Goal: Transaction & Acquisition: Purchase product/service

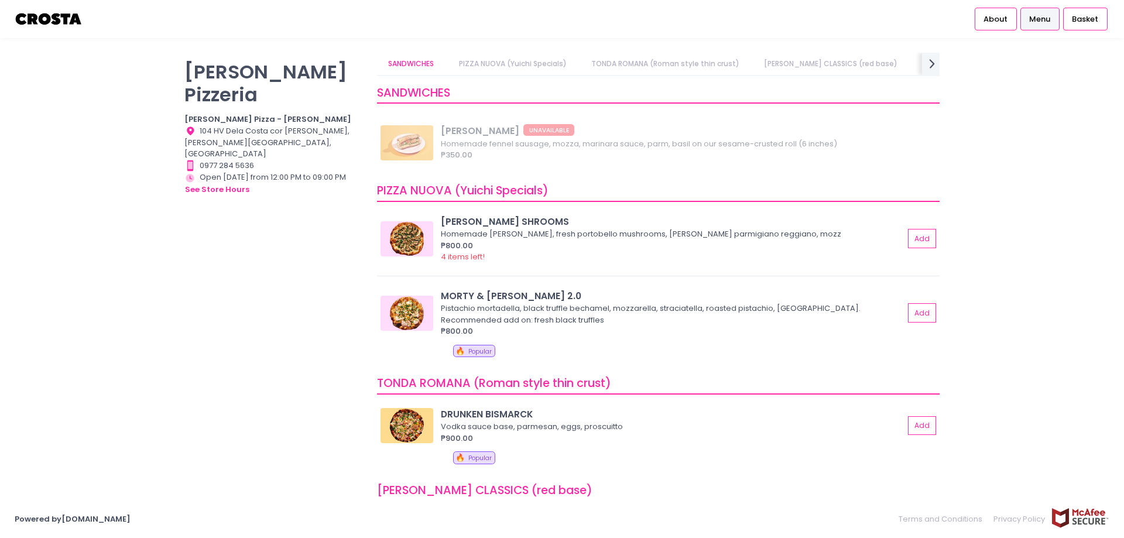
click at [1064, 194] on div "Crosta Pizzeria Crosta Pizza - Salcedo Location Created with Sketch. 104 HV Del…" at bounding box center [562, 269] width 1124 height 433
click at [1012, 236] on div "Crosta Pizzeria Crosta Pizza - Salcedo Location Created with Sketch. 104 HV Del…" at bounding box center [562, 269] width 1124 height 433
click at [909, 312] on button "Add" at bounding box center [922, 312] width 27 height 19
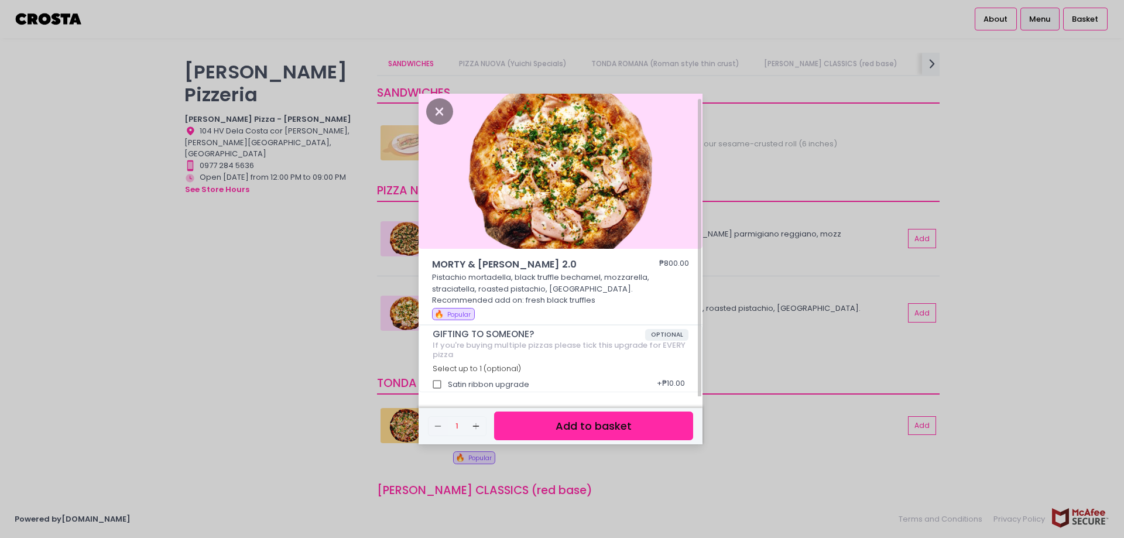
scroll to position [5, 0]
click at [576, 430] on button "Add to basket" at bounding box center [593, 425] width 199 height 29
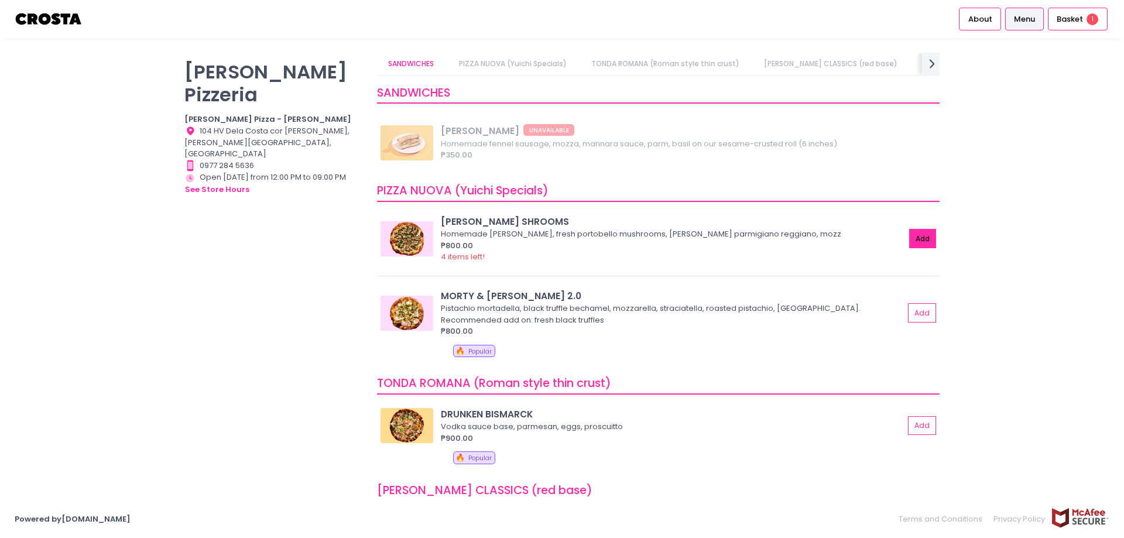
click at [909, 238] on button "Add" at bounding box center [922, 238] width 27 height 19
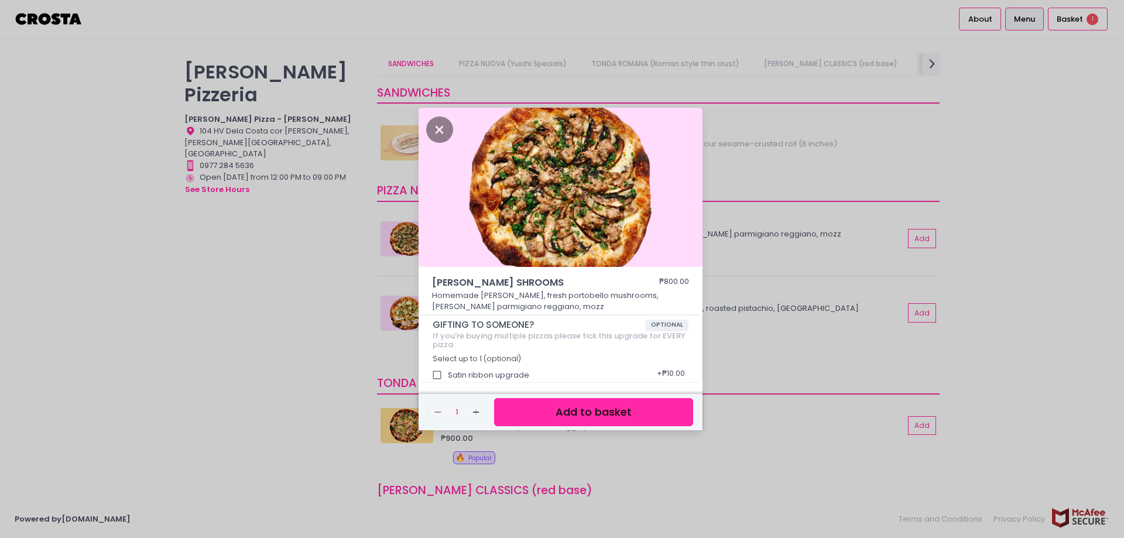
scroll to position [3, 0]
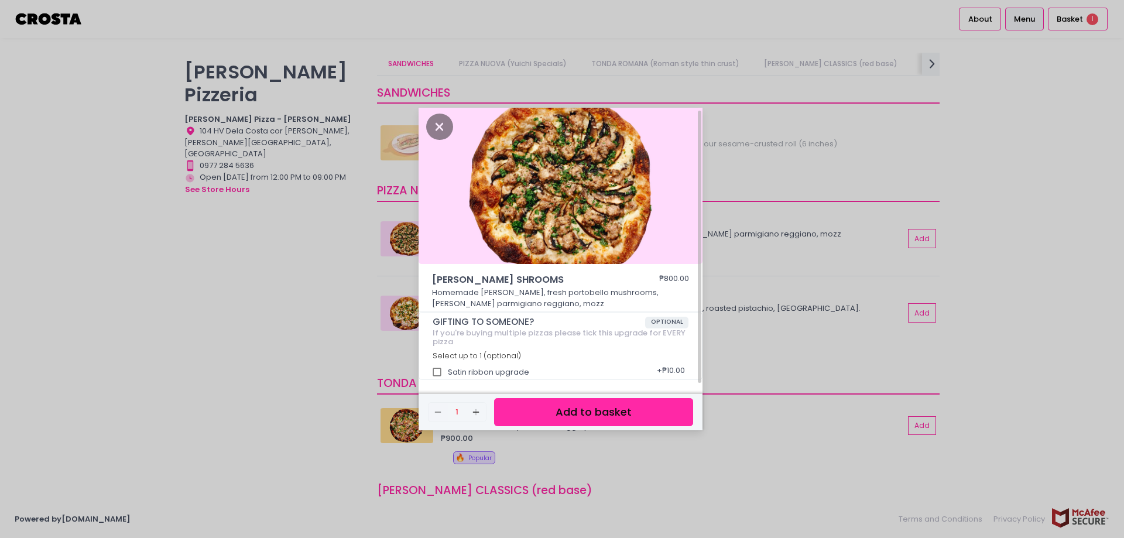
click at [587, 414] on button "Add to basket" at bounding box center [593, 412] width 199 height 29
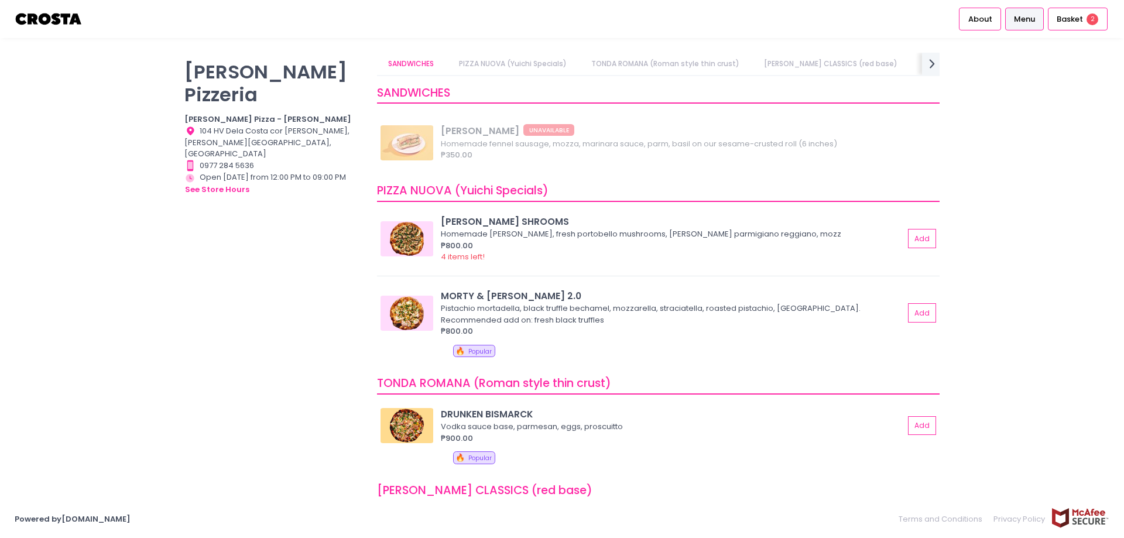
click at [989, 221] on div "Crosta Pizzeria Crosta Pizza - Salcedo Location Created with Sketch. 104 HV Del…" at bounding box center [562, 269] width 1124 height 433
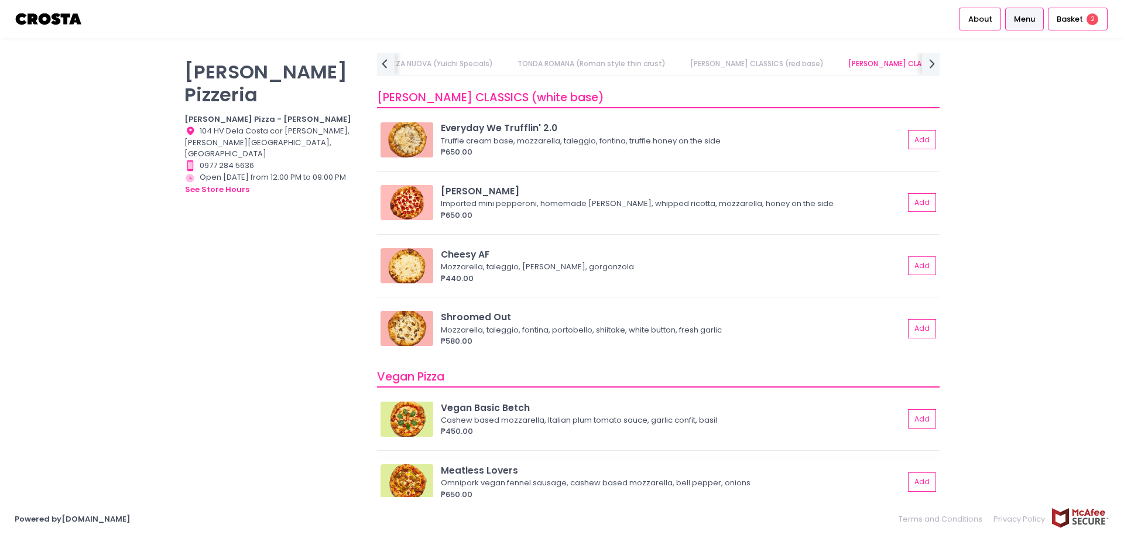
scroll to position [670, 0]
click at [913, 140] on button "Add" at bounding box center [922, 141] width 27 height 19
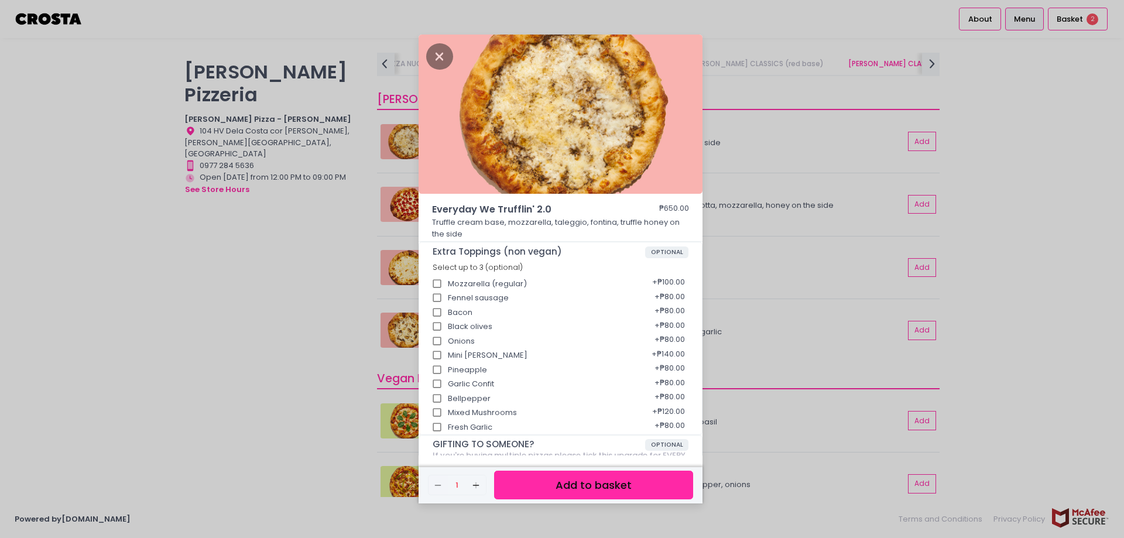
scroll to position [100, 0]
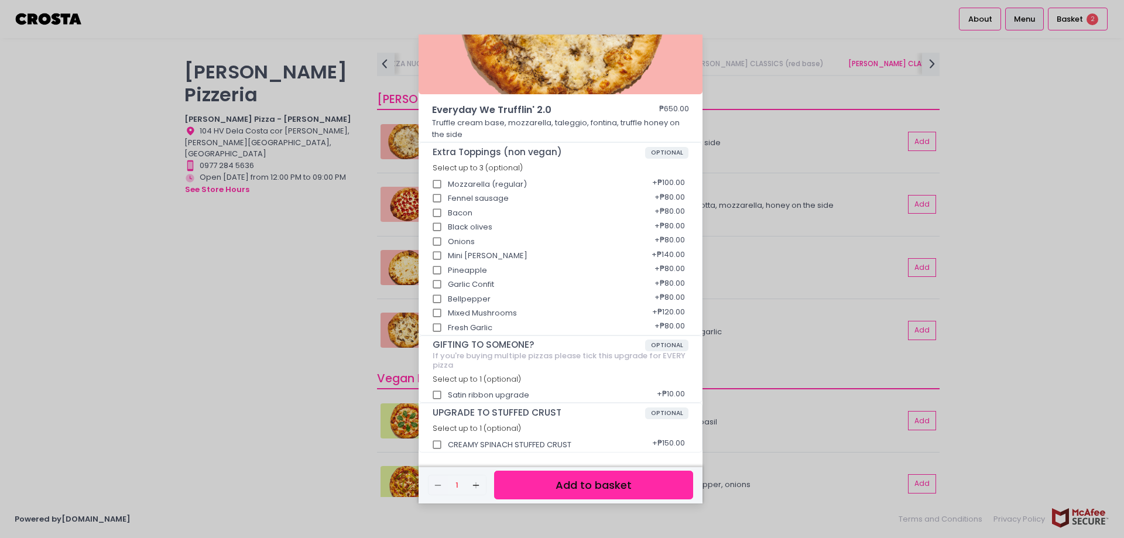
click at [568, 488] on button "Add to basket" at bounding box center [593, 485] width 199 height 29
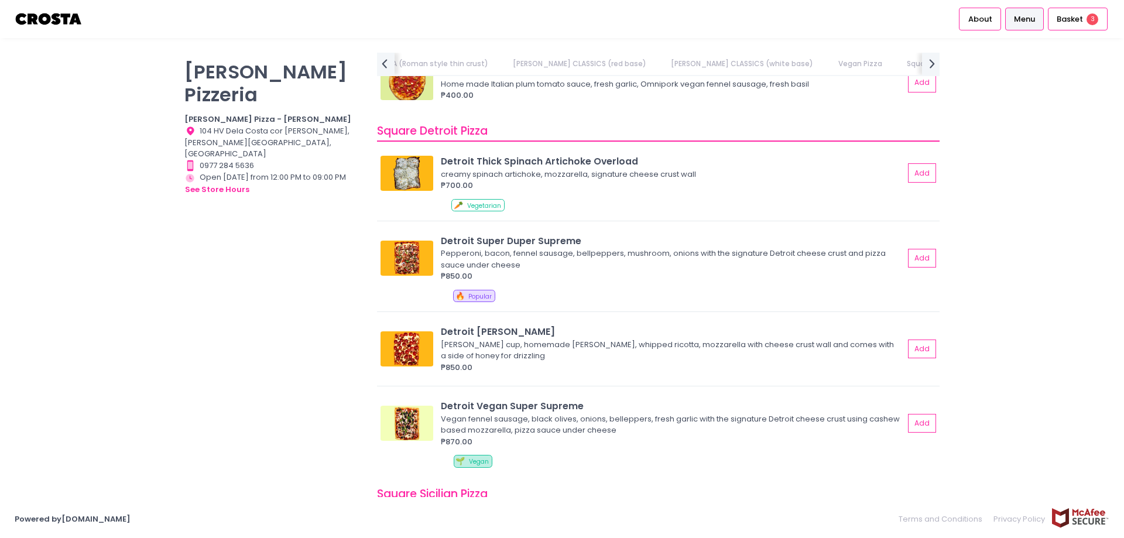
scroll to position [0, 363]
click at [1079, 20] on span "Basket" at bounding box center [1069, 19] width 26 height 12
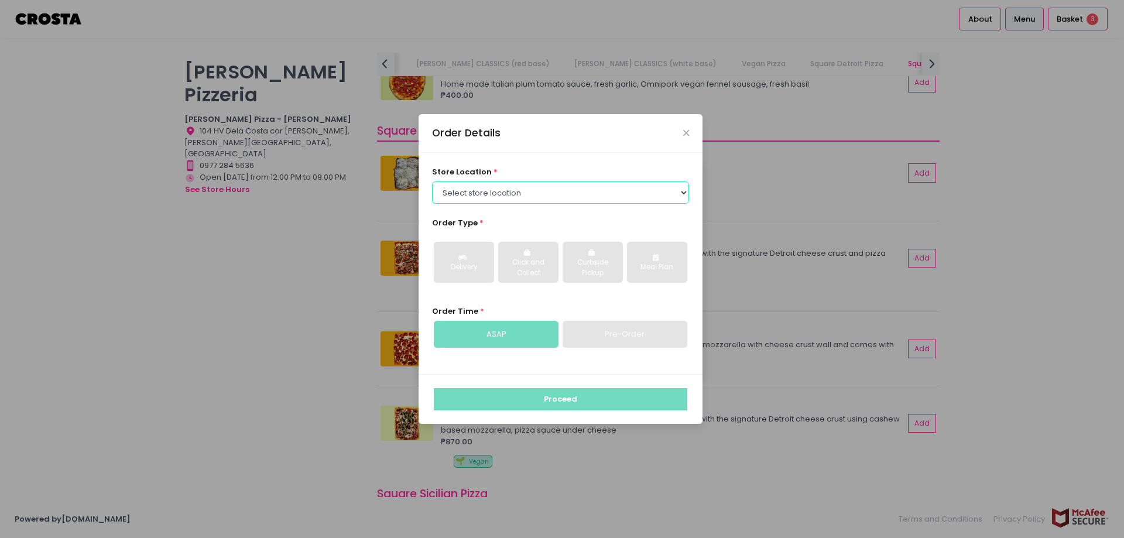
click at [524, 194] on select "Select store location Crosta Pizza - Salcedo Crosta Pizza - San Juan" at bounding box center [561, 192] width 258 height 22
select select "5fabb2e53664a8677beaeb89"
click at [432, 181] on select "Select store location Crosta Pizza - Salcedo Crosta Pizza - San Juan" at bounding box center [561, 192] width 258 height 22
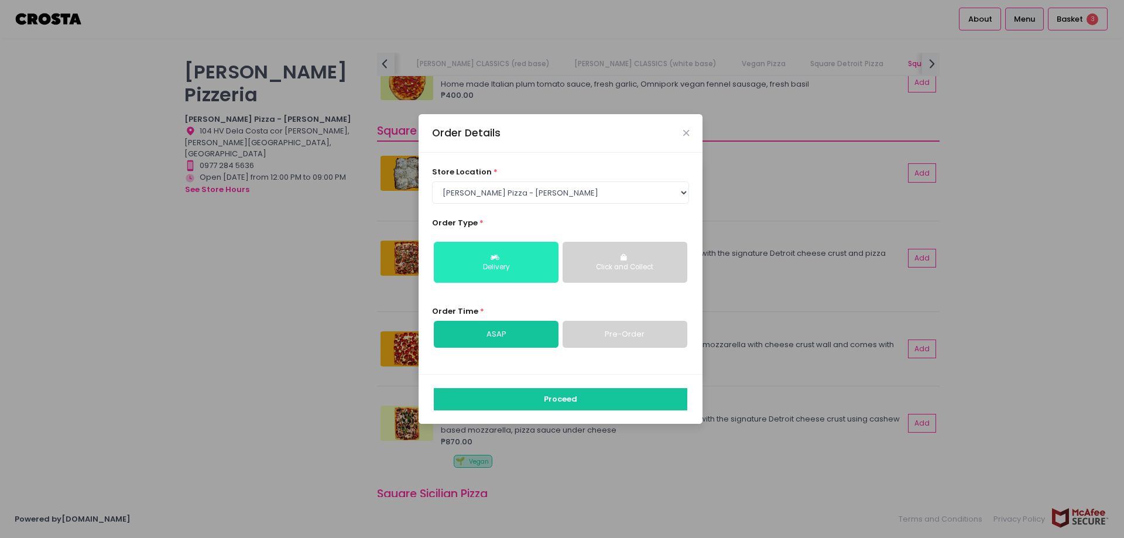
click at [533, 270] on div "Delivery" at bounding box center [496, 267] width 108 height 11
click at [516, 337] on link "ASAP" at bounding box center [496, 334] width 125 height 27
click at [527, 271] on div "Delivery" at bounding box center [496, 267] width 108 height 11
click at [520, 332] on link "ASAP" at bounding box center [496, 334] width 125 height 27
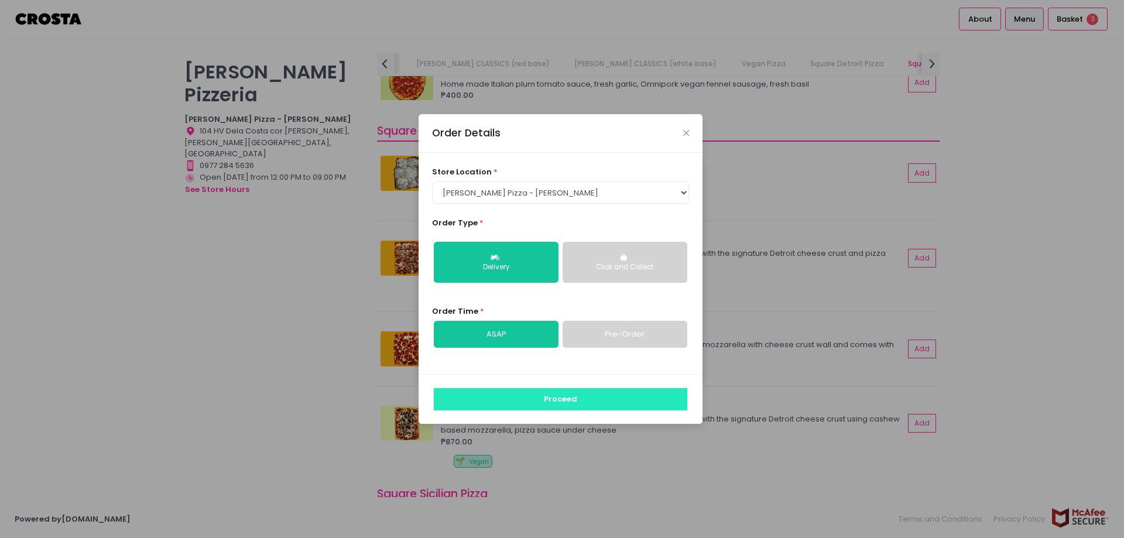
click at [572, 403] on button "Proceed" at bounding box center [560, 399] width 253 height 22
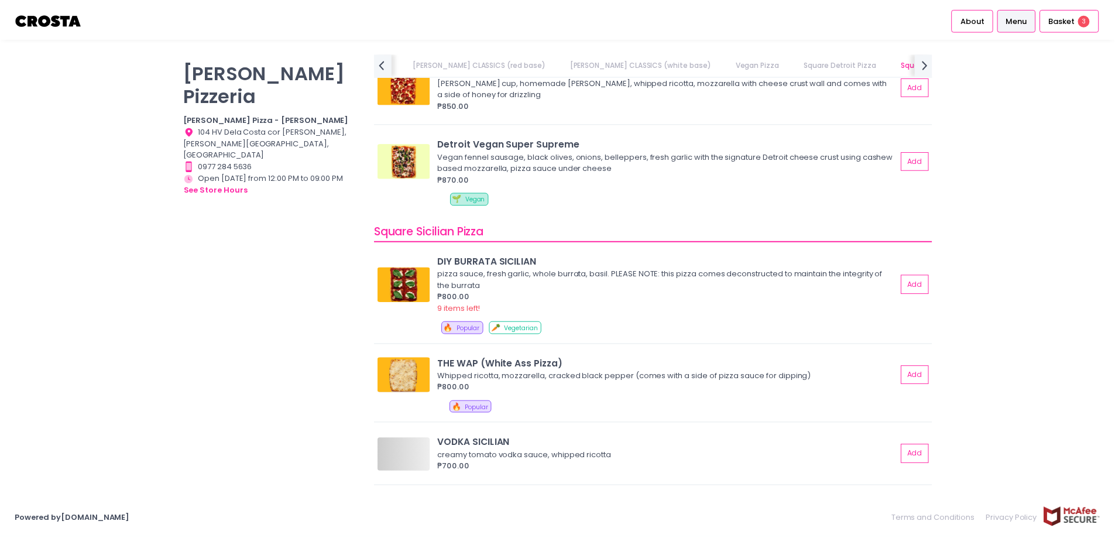
scroll to position [1580, 0]
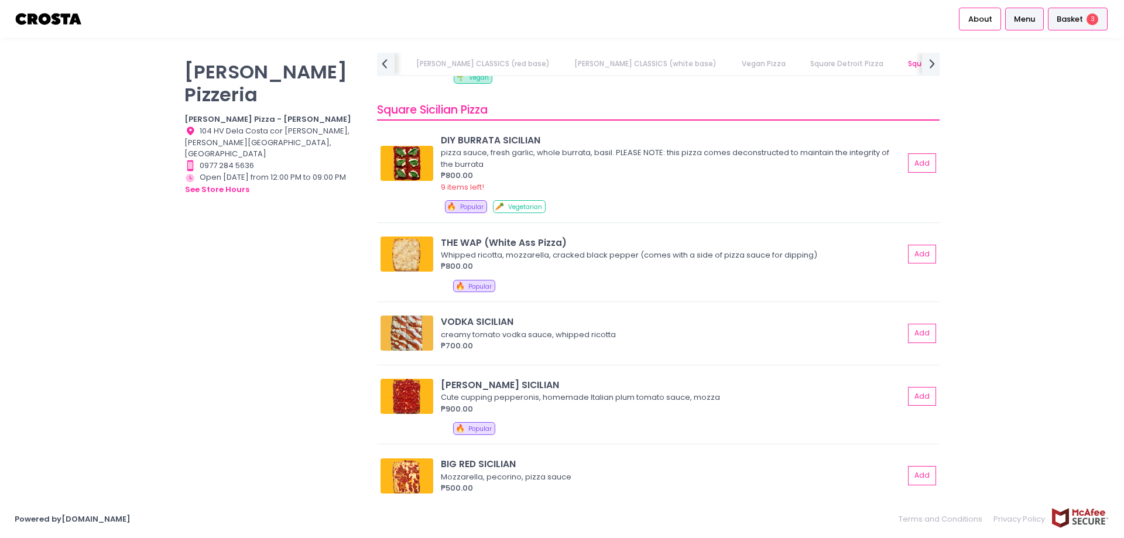
click at [1075, 19] on span "Basket" at bounding box center [1069, 19] width 26 height 12
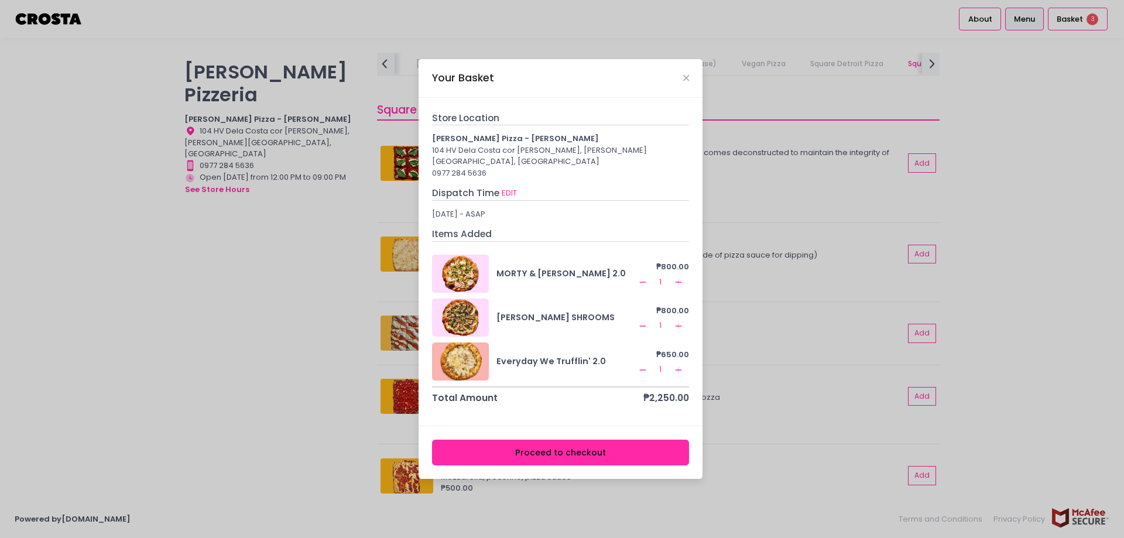
click at [543, 447] on button "Proceed to checkout" at bounding box center [561, 453] width 258 height 26
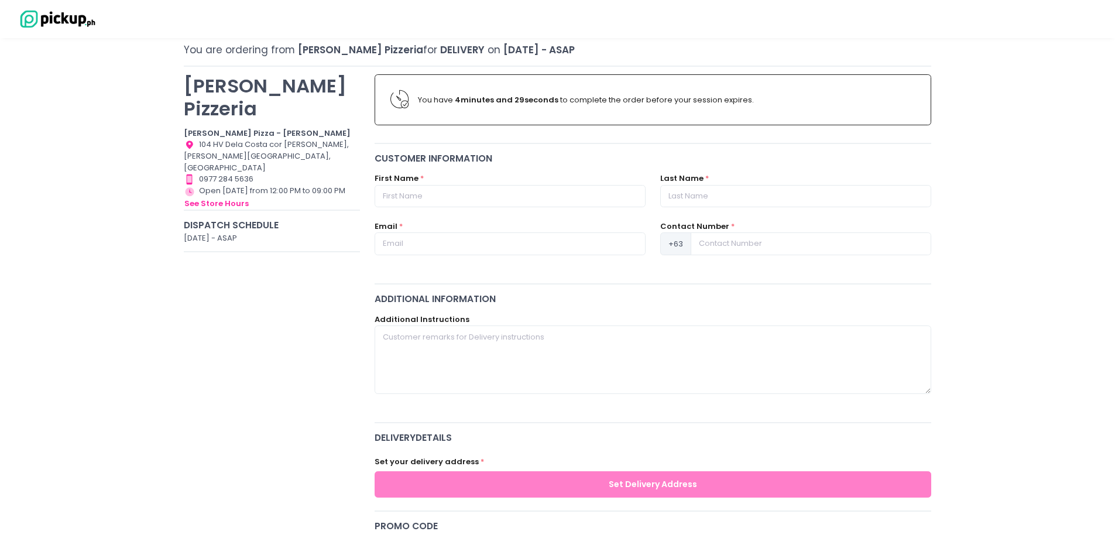
scroll to position [293, 0]
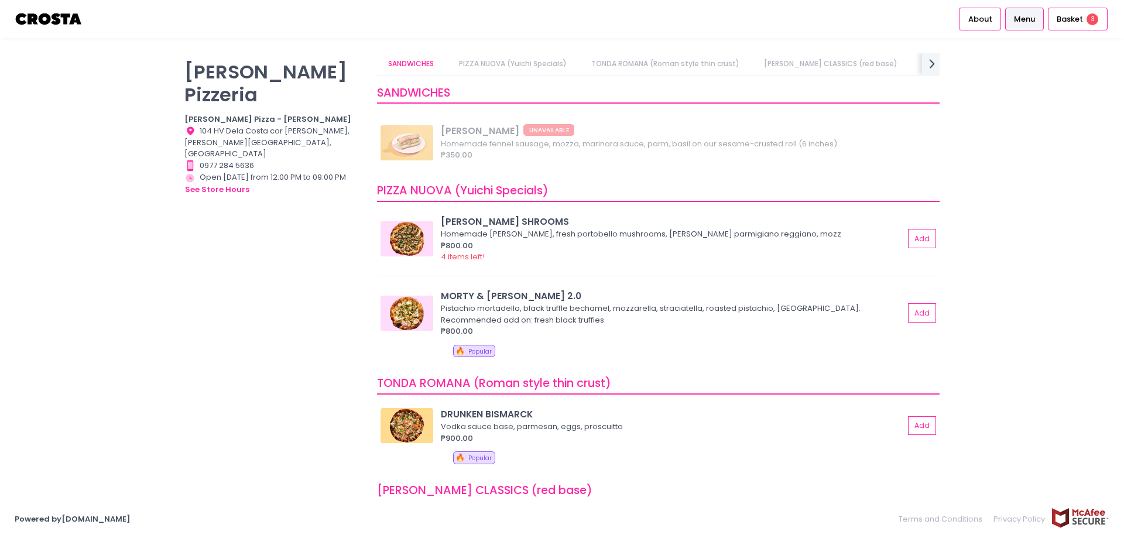
click at [494, 63] on link "PIZZA NUOVA (Yuichi Specials)" at bounding box center [512, 64] width 131 height 22
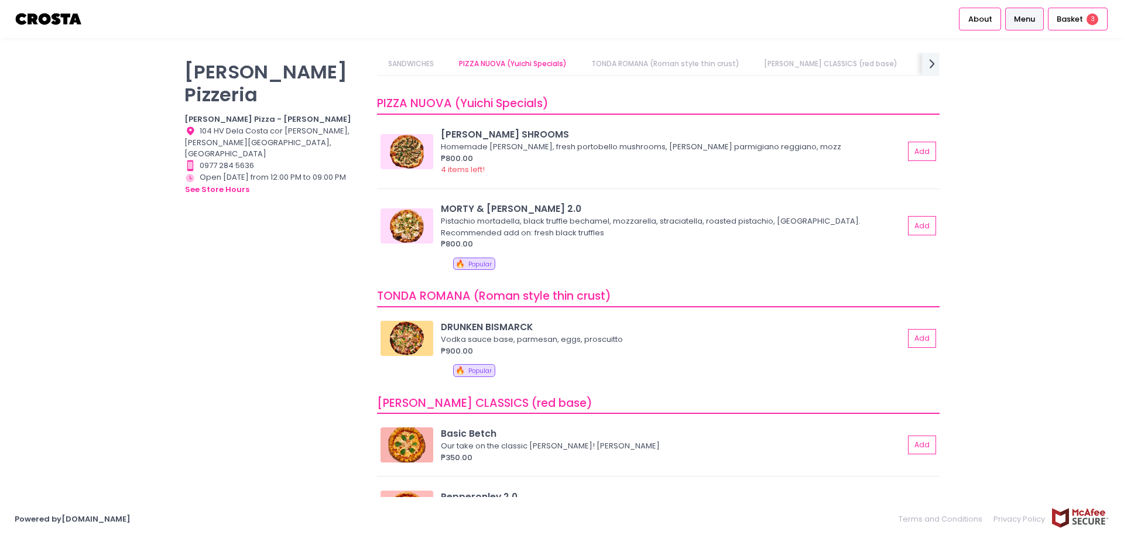
scroll to position [98, 0]
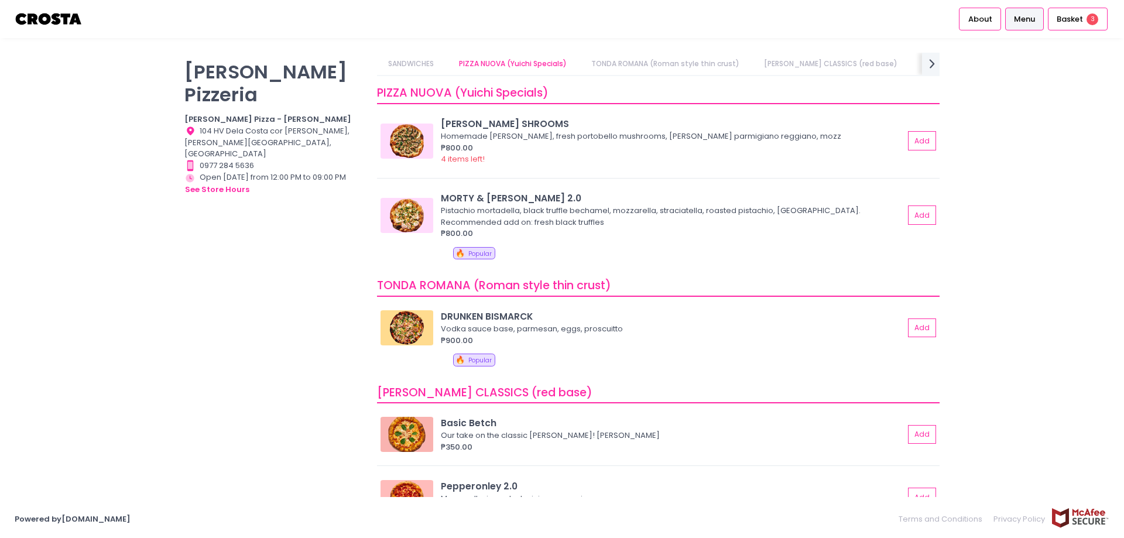
click at [425, 70] on link "SANDWICHES" at bounding box center [411, 64] width 68 height 22
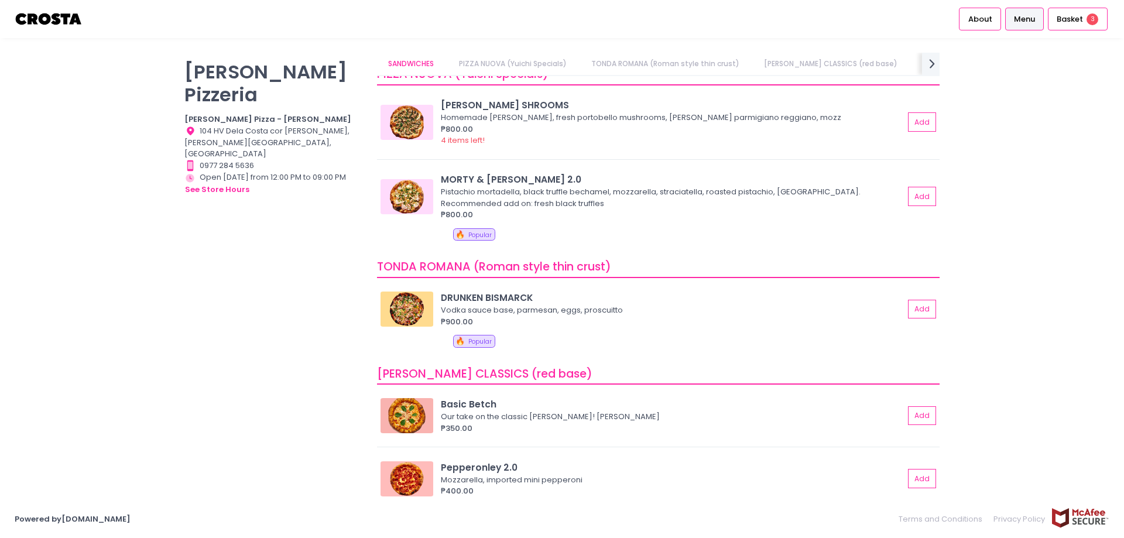
scroll to position [117, 0]
click at [914, 413] on button "Add" at bounding box center [922, 415] width 27 height 19
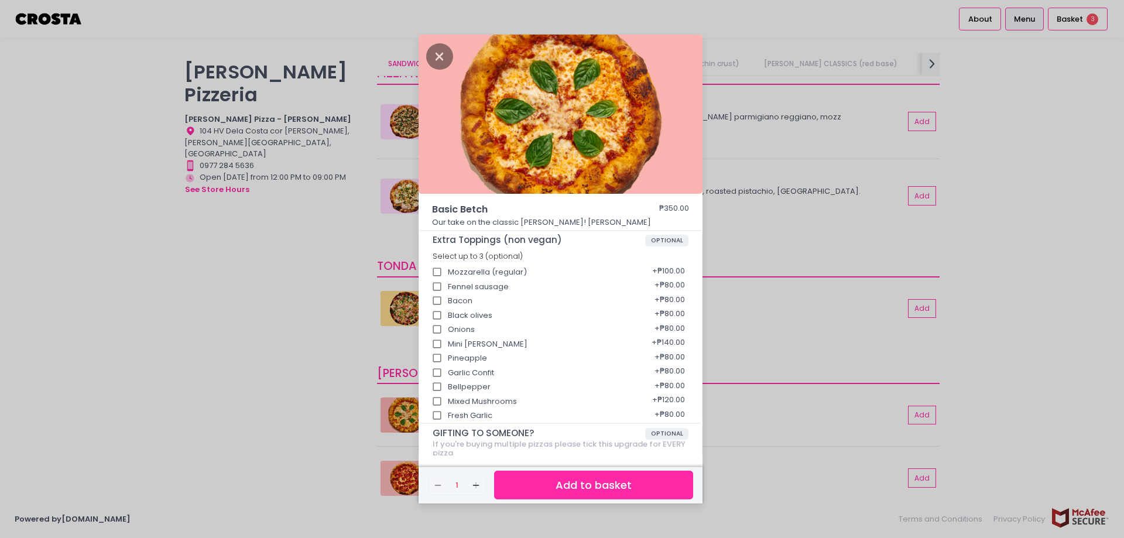
click at [579, 485] on button "Add to basket" at bounding box center [593, 485] width 199 height 29
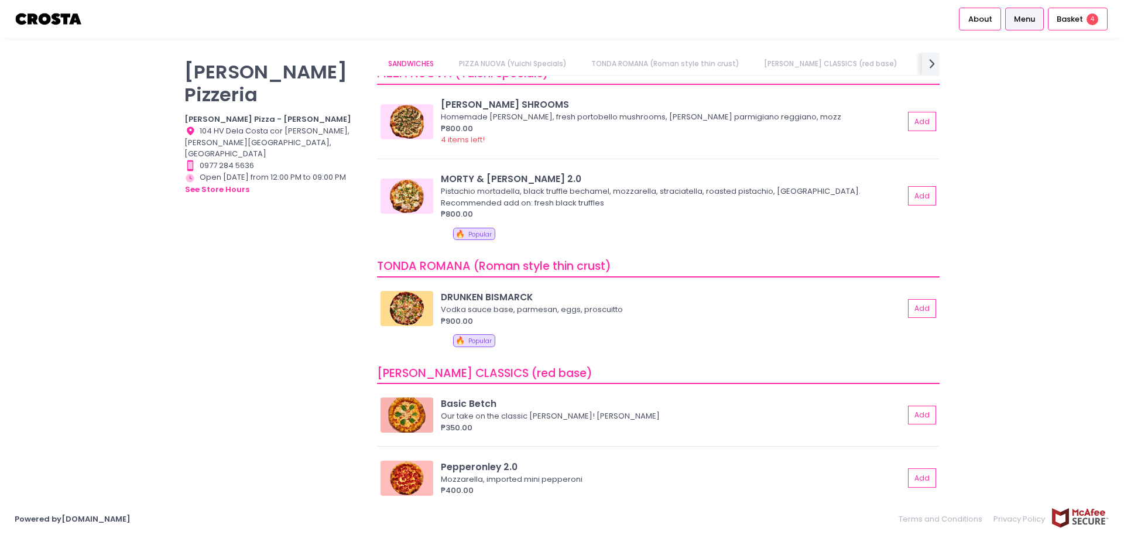
click at [1017, 211] on div "Crosta Pizzeria Crosta Pizza - Salcedo Location Created with Sketch. 104 HV Del…" at bounding box center [562, 269] width 1124 height 433
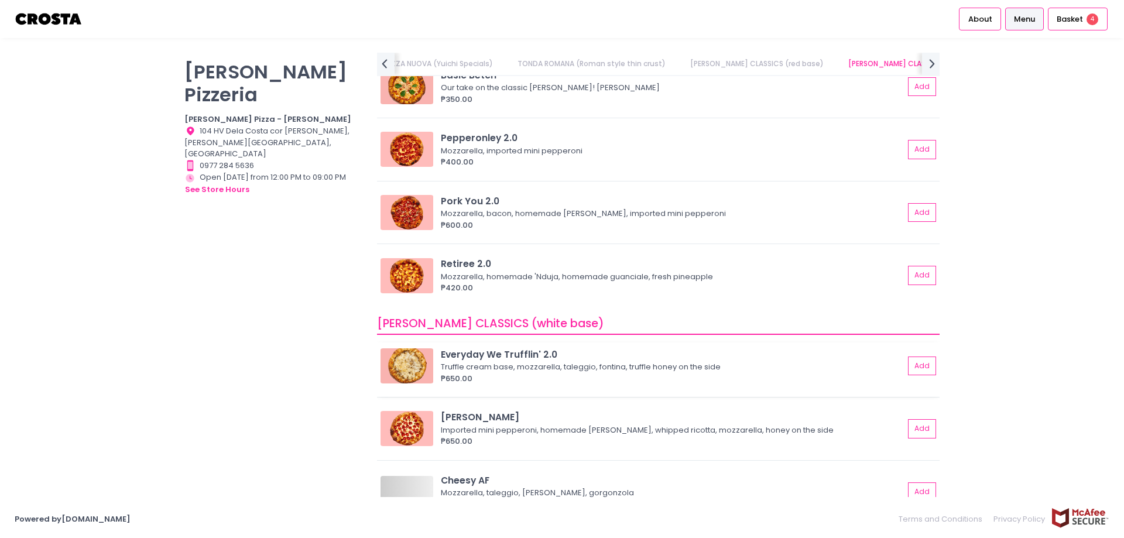
scroll to position [468, 0]
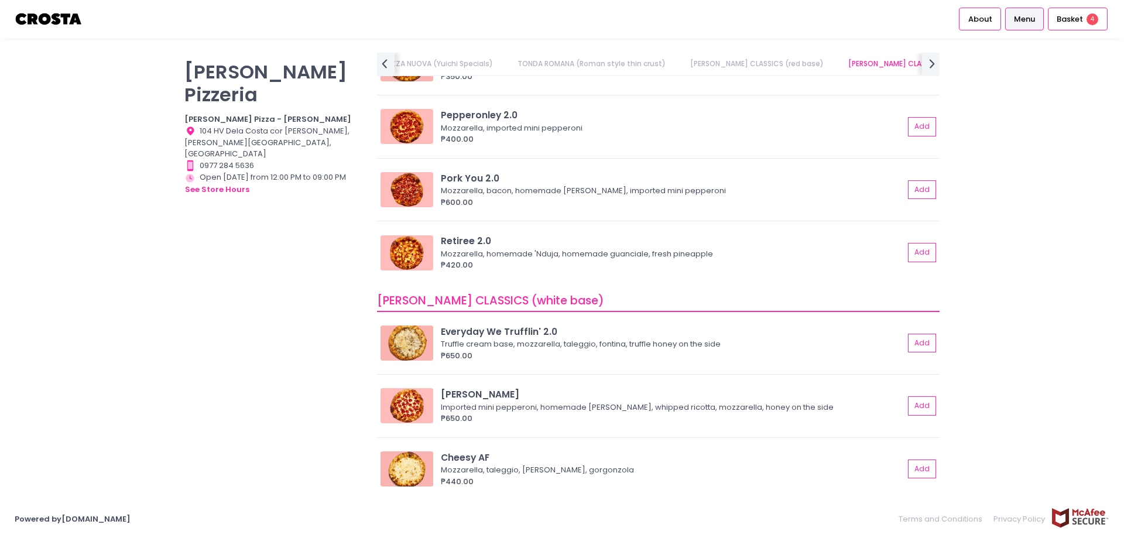
click at [1019, 281] on div "Crosta Pizzeria Crosta Pizza - Salcedo Location Created with Sketch. 104 HV Del…" at bounding box center [562, 269] width 1124 height 433
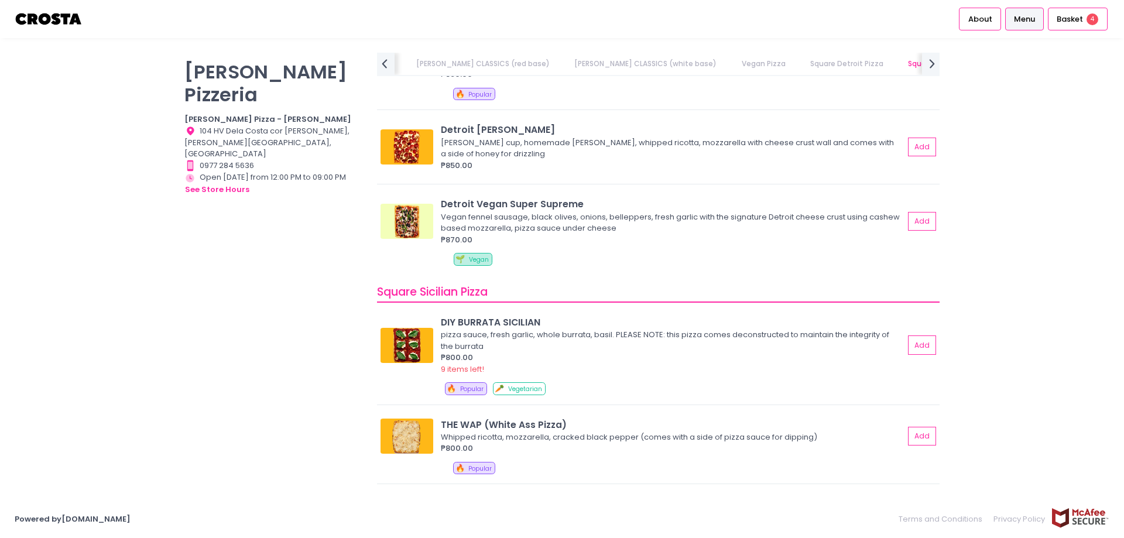
scroll to position [1463, 0]
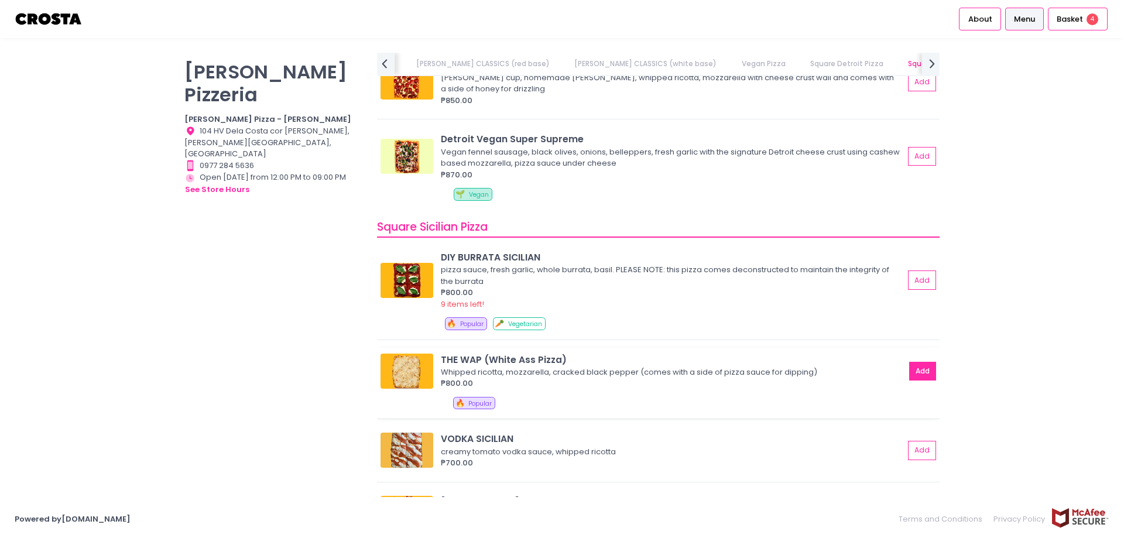
click at [917, 373] on button "Add" at bounding box center [922, 371] width 27 height 19
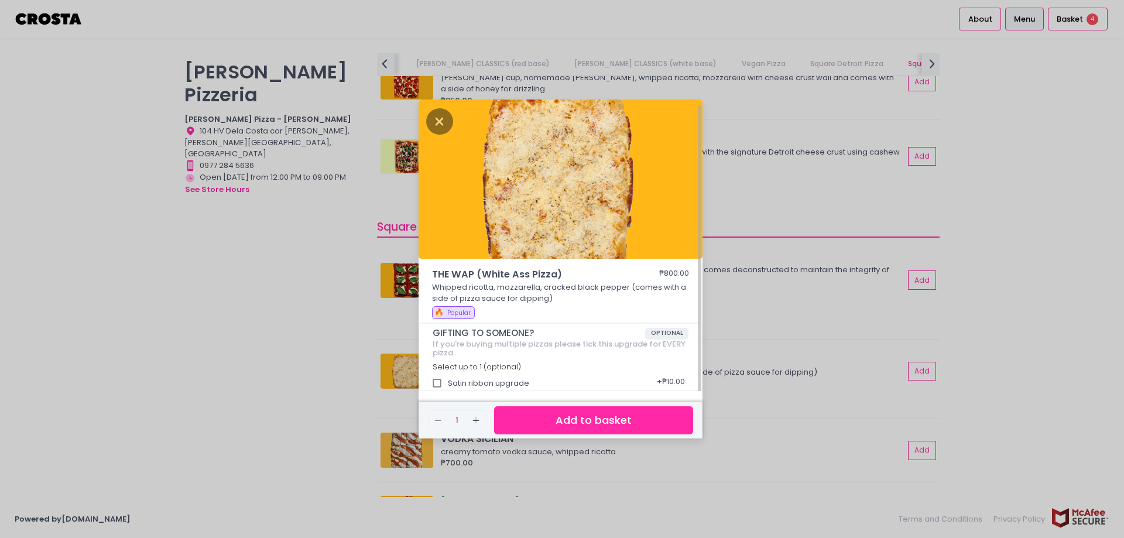
scroll to position [3, 0]
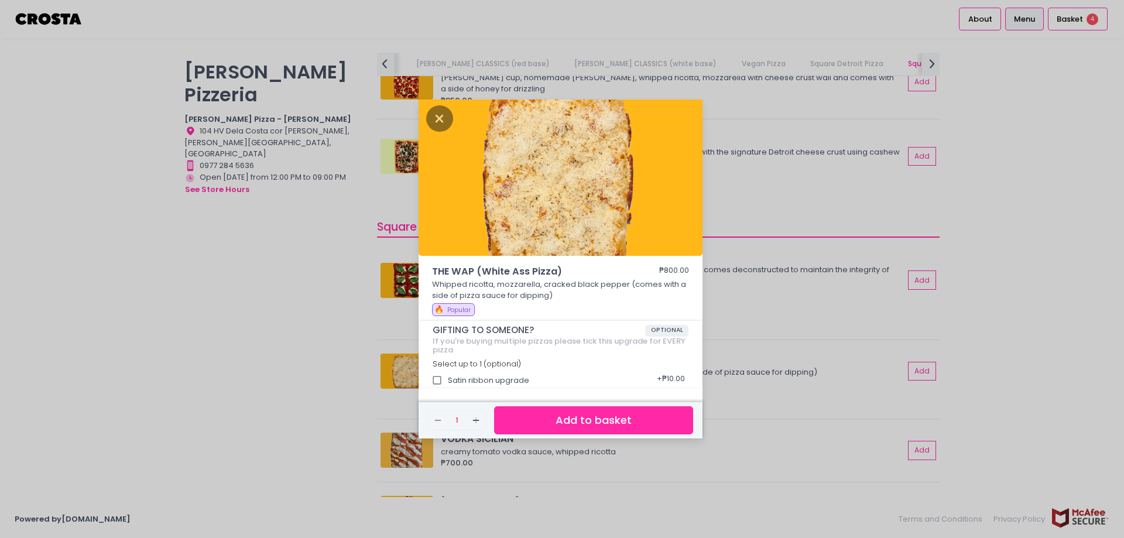
click at [565, 421] on button "Add to basket" at bounding box center [593, 420] width 199 height 29
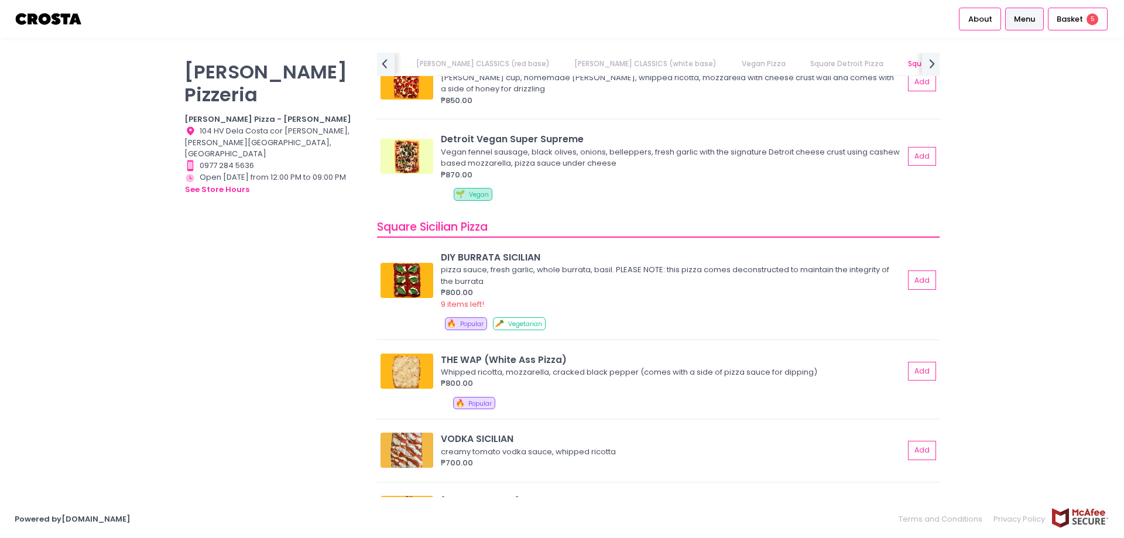
click at [968, 188] on div "Crosta Pizzeria Crosta Pizza - Salcedo Location Created with Sketch. 104 HV Del…" at bounding box center [562, 269] width 1124 height 433
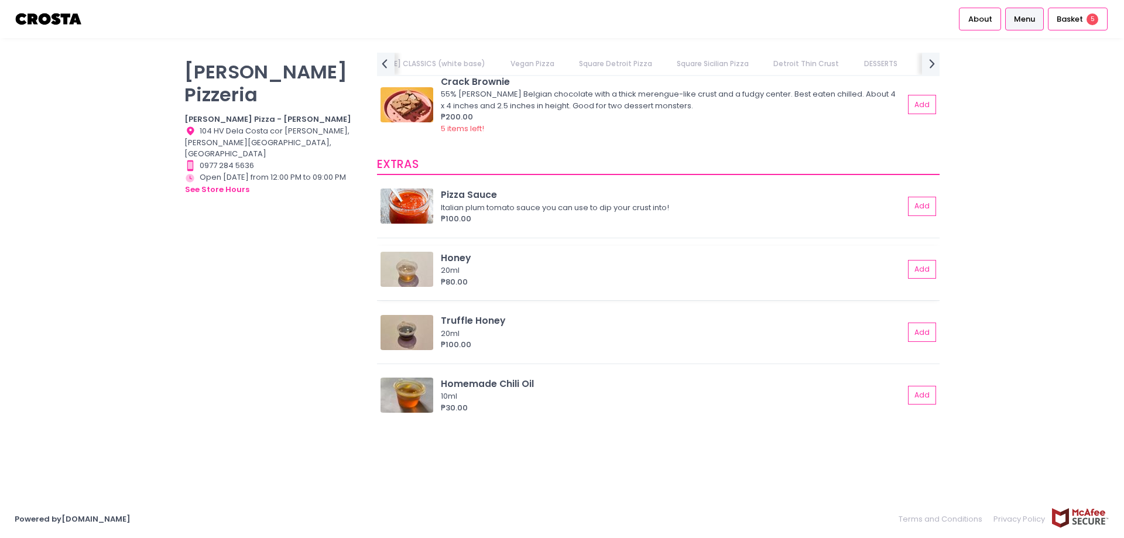
scroll to position [2224, 0]
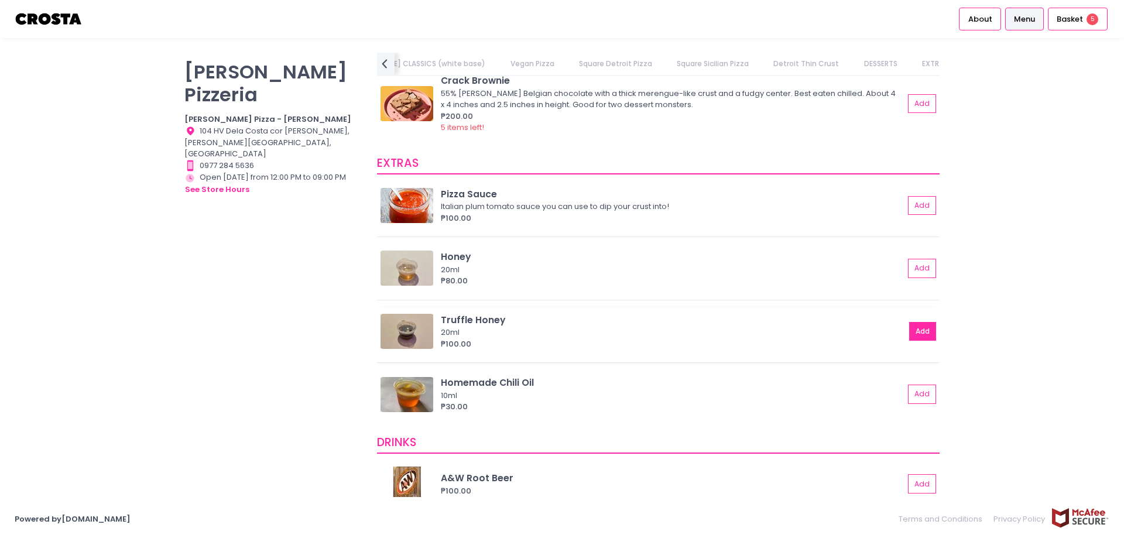
click at [913, 328] on button "Add" at bounding box center [922, 331] width 27 height 19
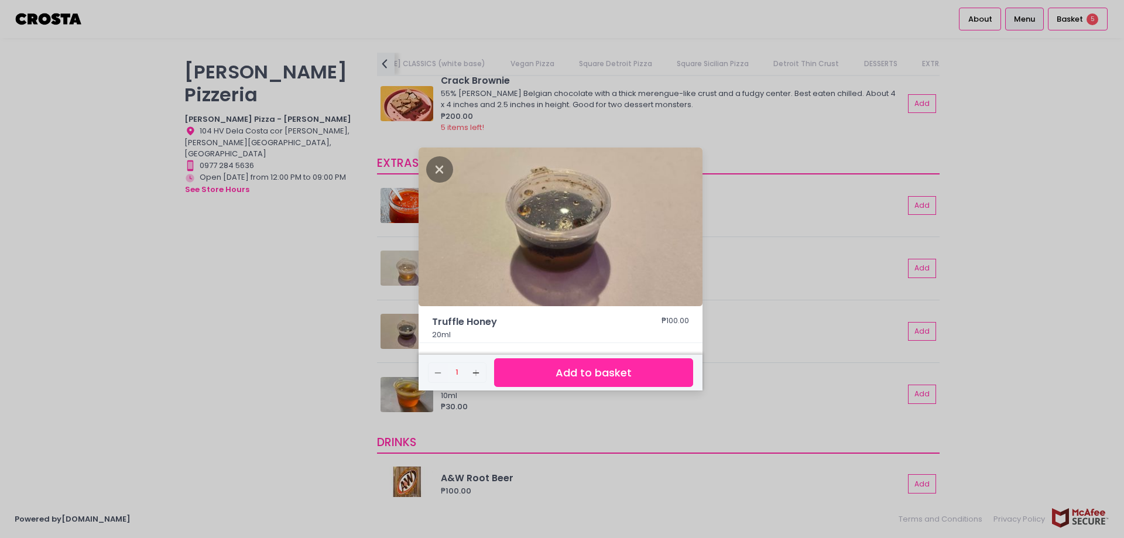
click at [580, 372] on button "Add to basket" at bounding box center [593, 372] width 199 height 29
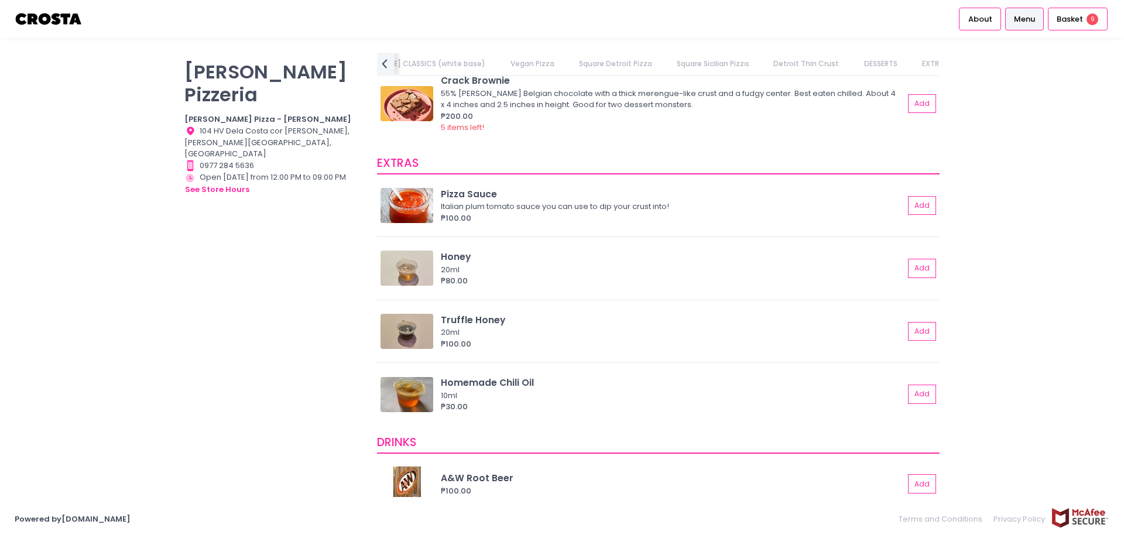
click at [1008, 214] on div "Crosta Pizzeria Crosta Pizza - Salcedo Location Created with Sketch. 104 HV Del…" at bounding box center [562, 269] width 1124 height 433
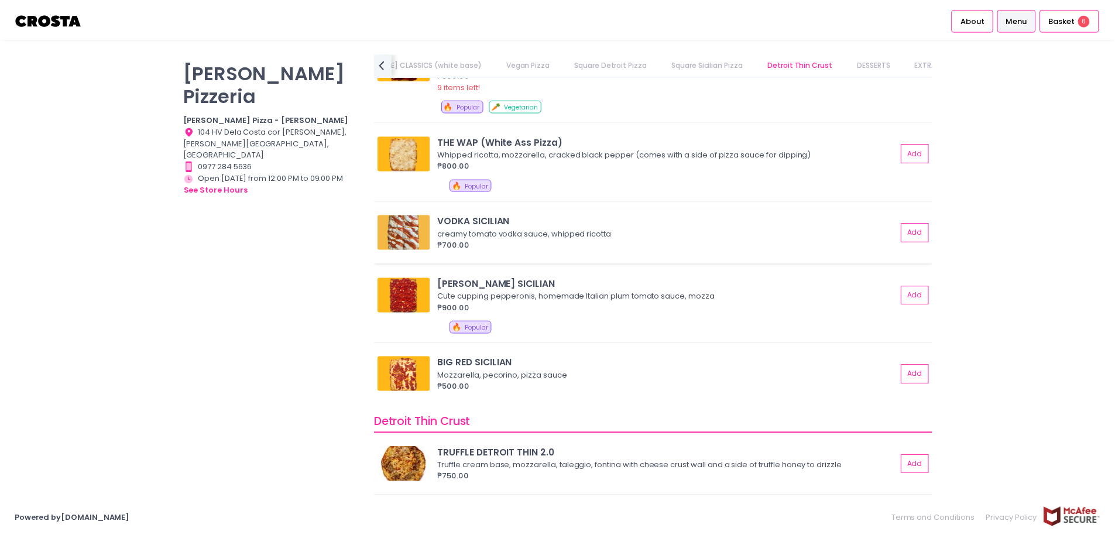
scroll to position [1697, 0]
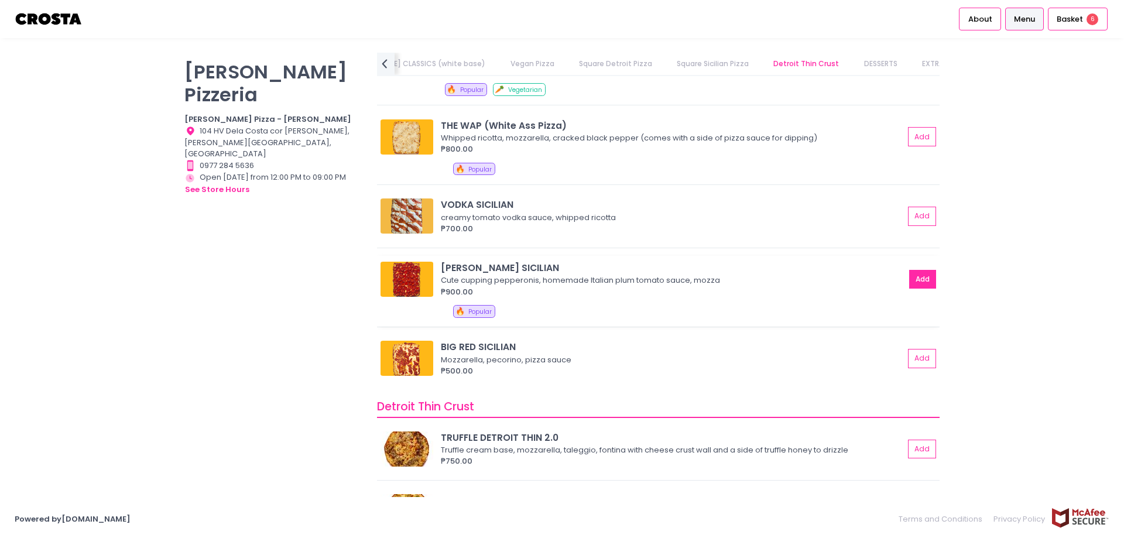
click at [911, 280] on button "Add" at bounding box center [922, 279] width 27 height 19
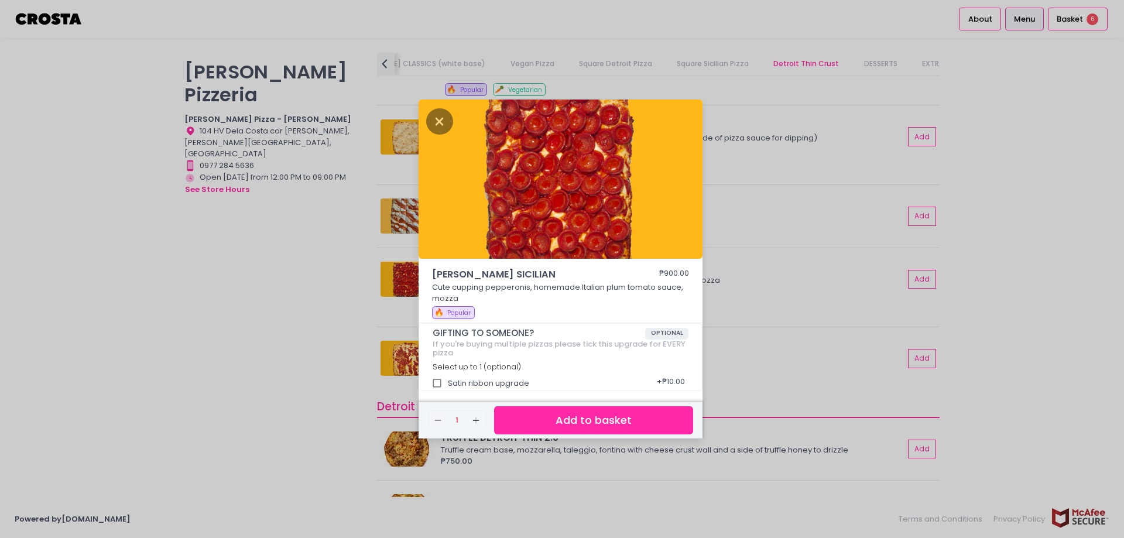
click at [568, 415] on button "Add to basket" at bounding box center [593, 420] width 199 height 29
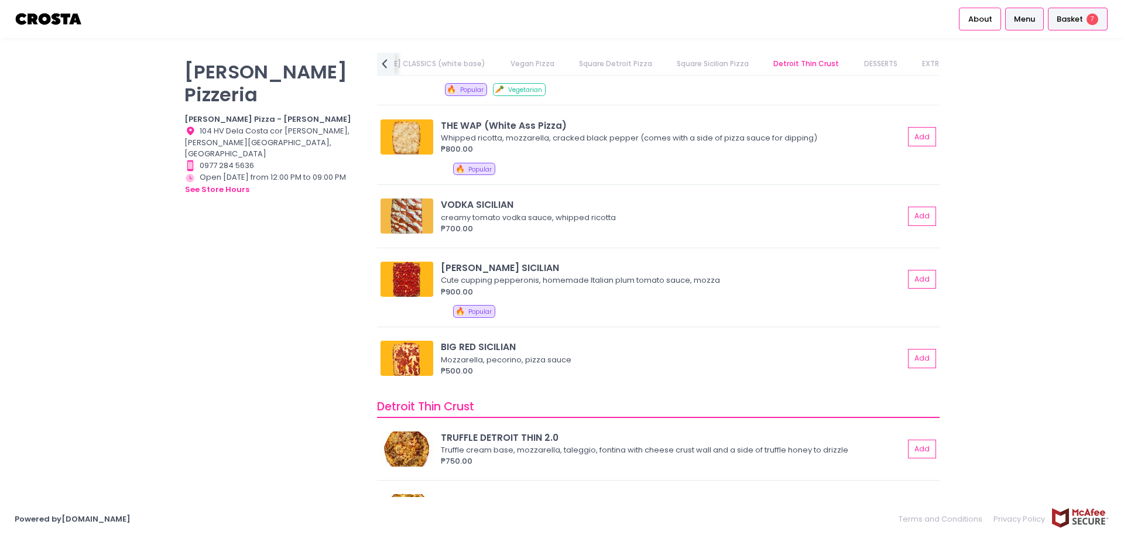
click at [1068, 24] on span "Basket" at bounding box center [1069, 19] width 26 height 12
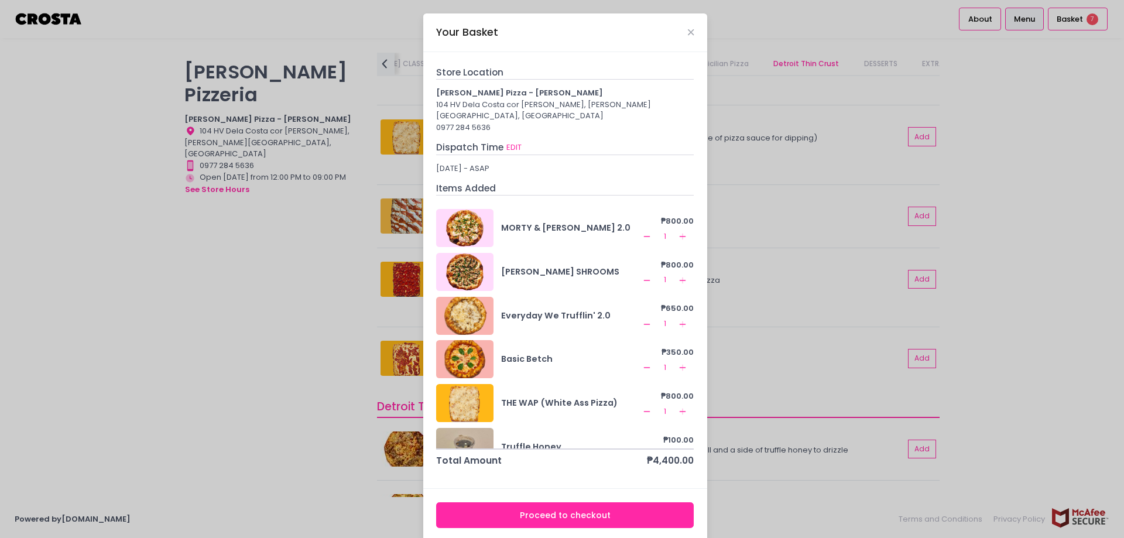
click at [642, 232] on icon "Remove Created with Sketch." at bounding box center [646, 236] width 9 height 9
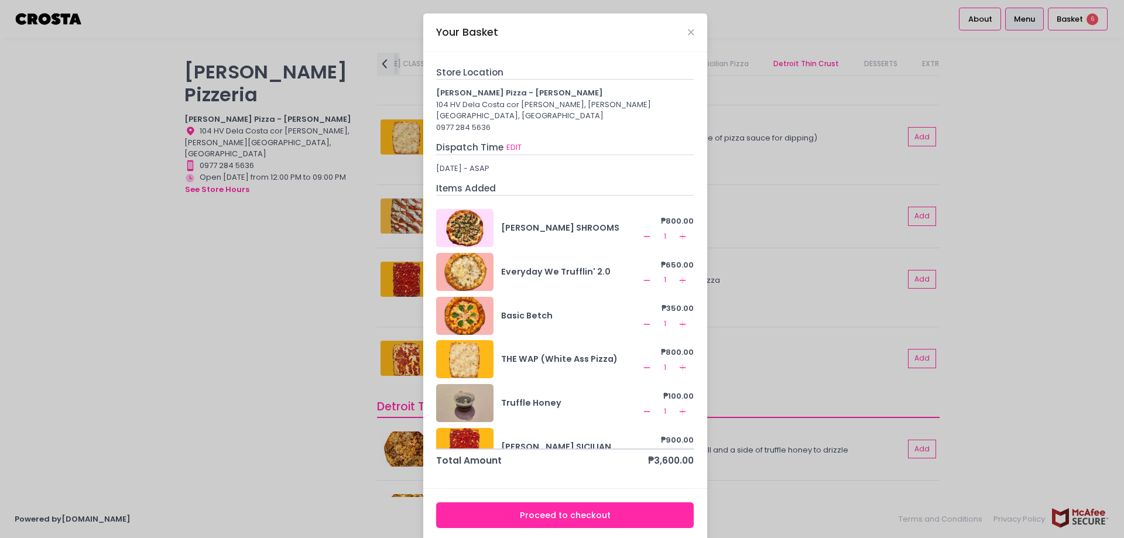
click at [642, 232] on icon "Remove Created with Sketch." at bounding box center [646, 236] width 9 height 9
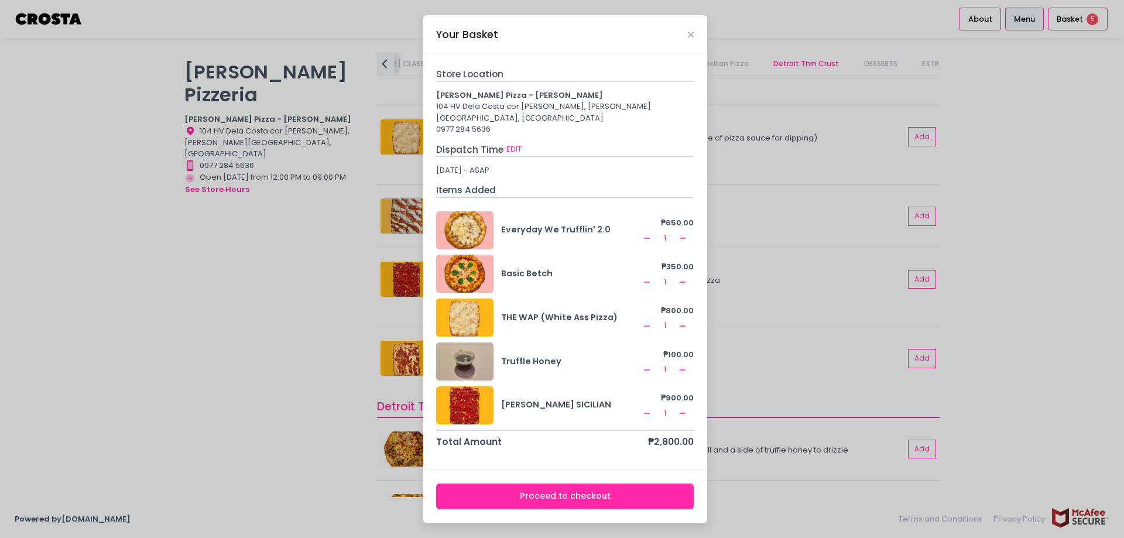
click at [646, 234] on icon "Remove Created with Sketch." at bounding box center [646, 238] width 9 height 9
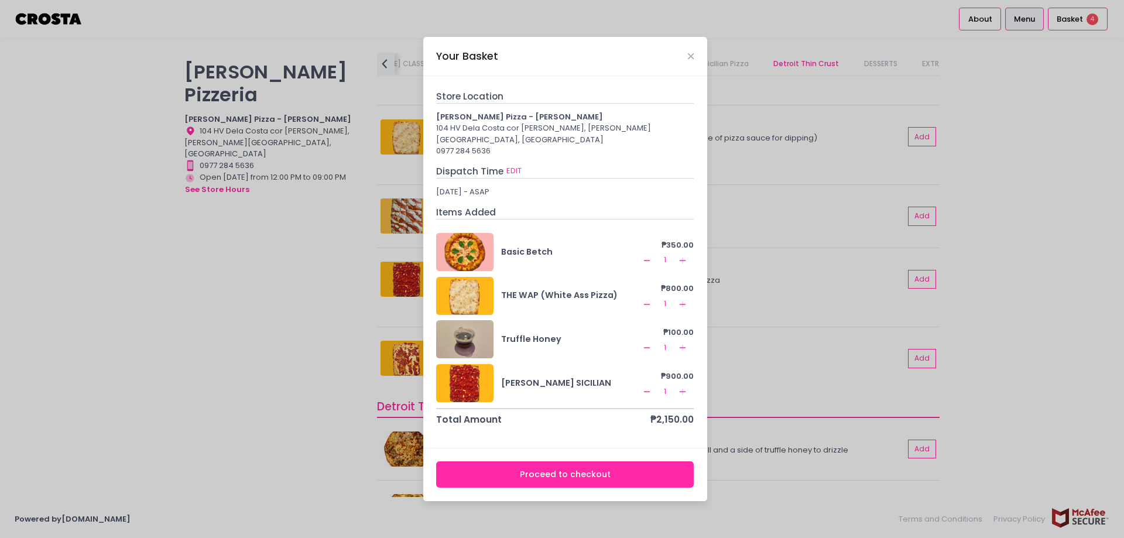
click at [649, 256] on icon "Remove Created with Sketch." at bounding box center [646, 260] width 9 height 9
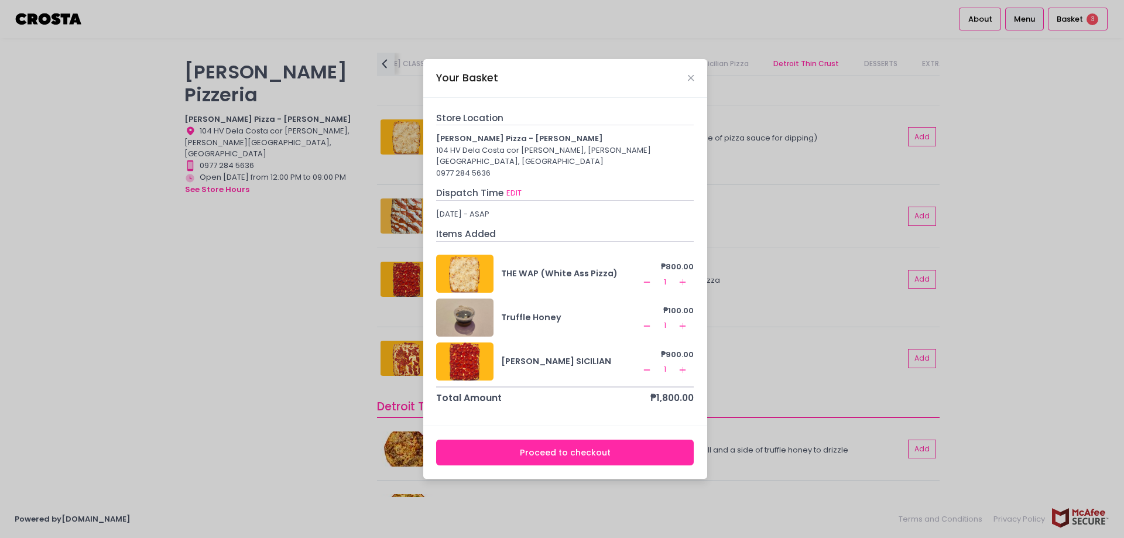
click at [577, 446] on button "Proceed to checkout" at bounding box center [565, 453] width 258 height 26
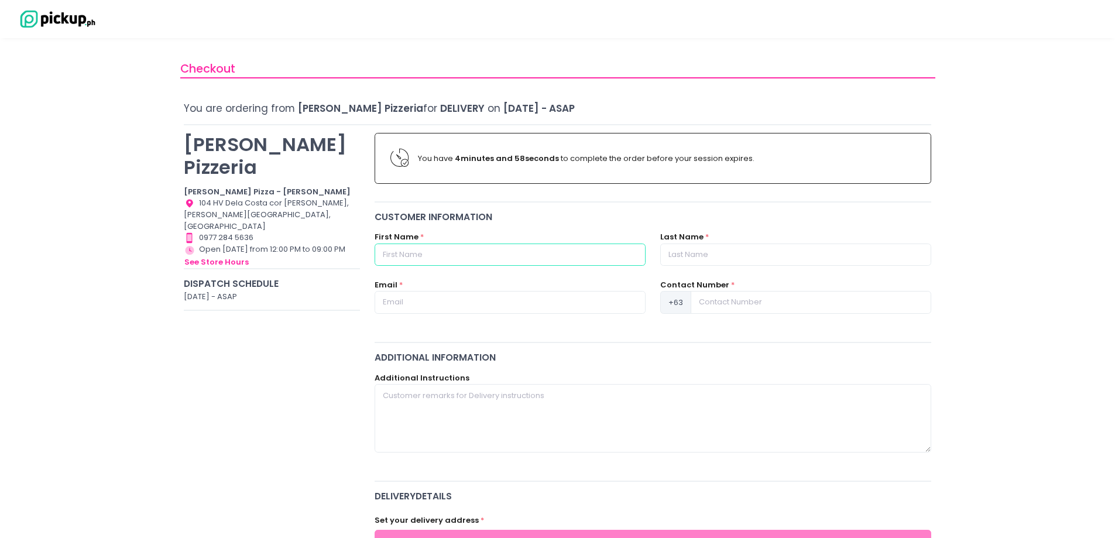
click at [558, 257] on input "text" at bounding box center [510, 254] width 271 height 22
type input "[PERSON_NAME]"
click at [695, 259] on input "text" at bounding box center [795, 254] width 271 height 22
type input "[PERSON_NAME]"
click at [455, 305] on input "text" at bounding box center [510, 302] width 271 height 22
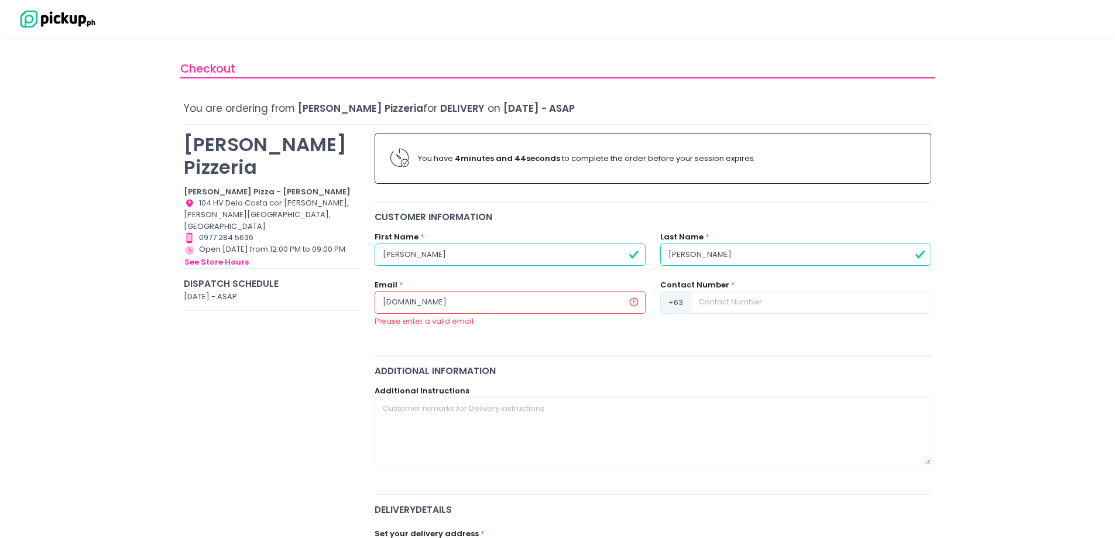
click at [435, 303] on input "jennethflores2gmail.com" at bounding box center [510, 302] width 271 height 22
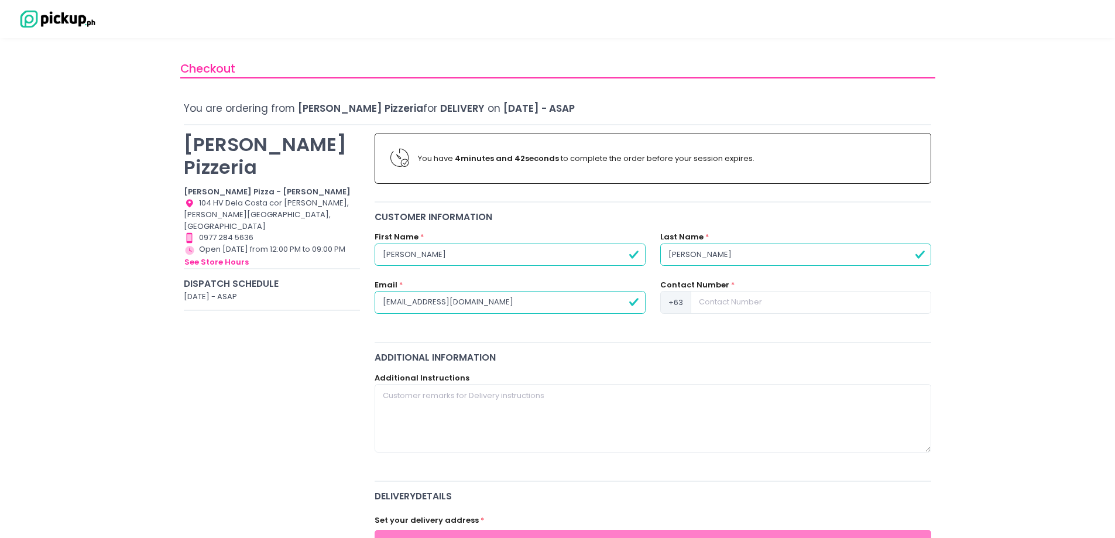
type input "[EMAIL_ADDRESS][DOMAIN_NAME]"
click at [712, 304] on input at bounding box center [811, 302] width 241 height 22
type input "9494182560"
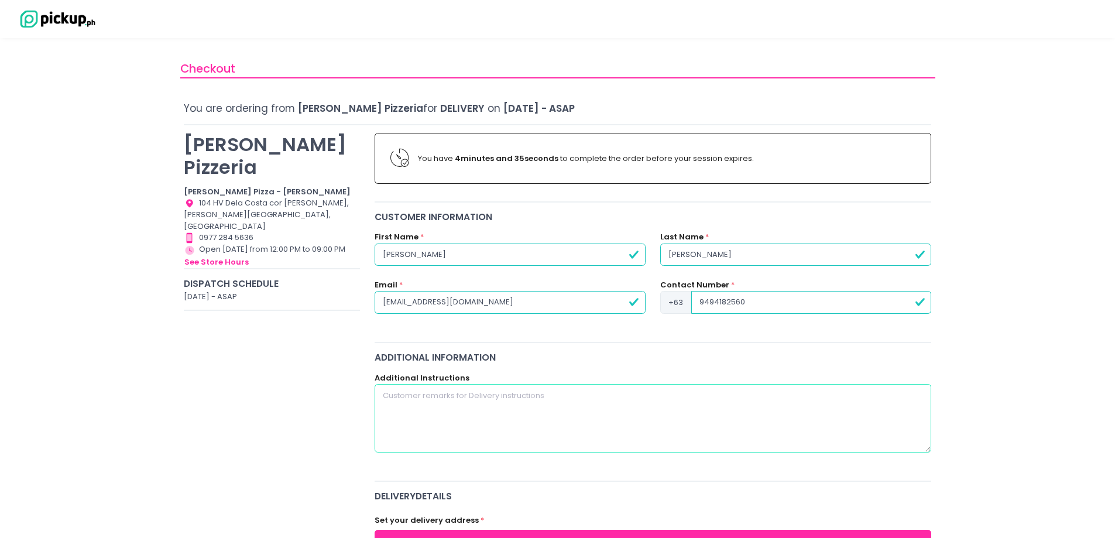
click at [486, 400] on textarea at bounding box center [653, 418] width 557 height 68
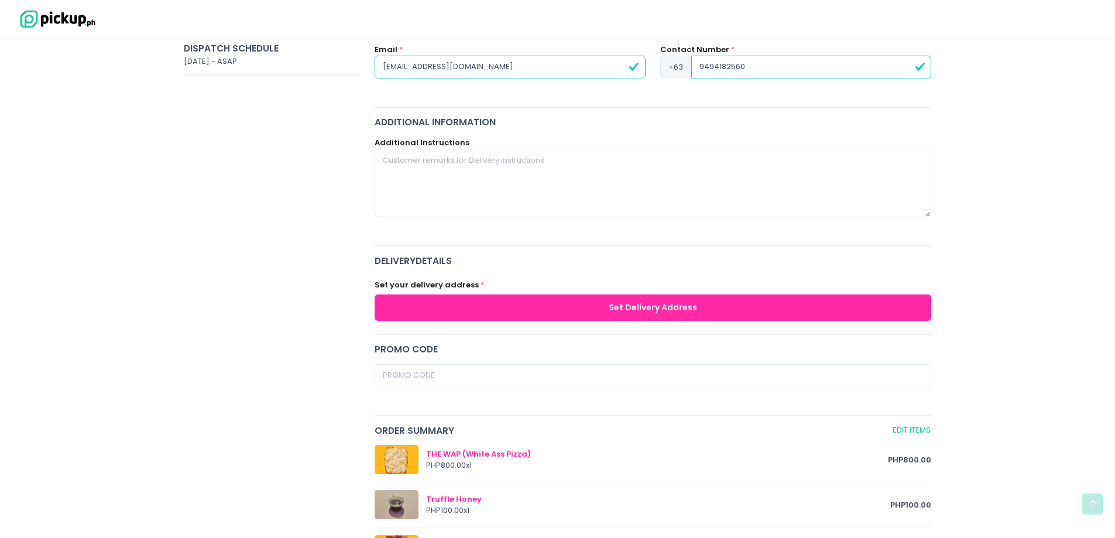
scroll to position [234, 0]
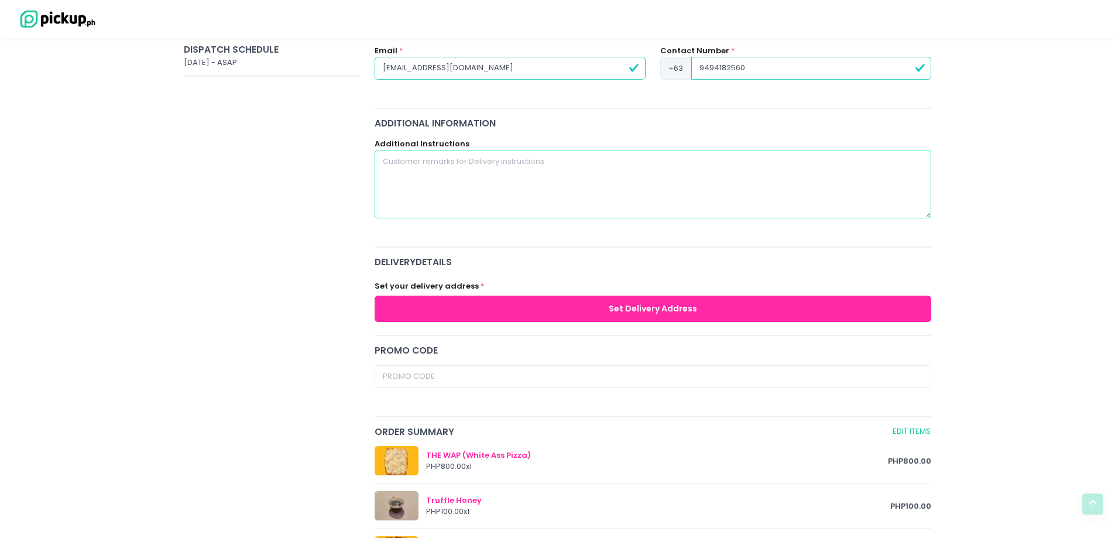
click at [653, 176] on textarea at bounding box center [653, 184] width 557 height 68
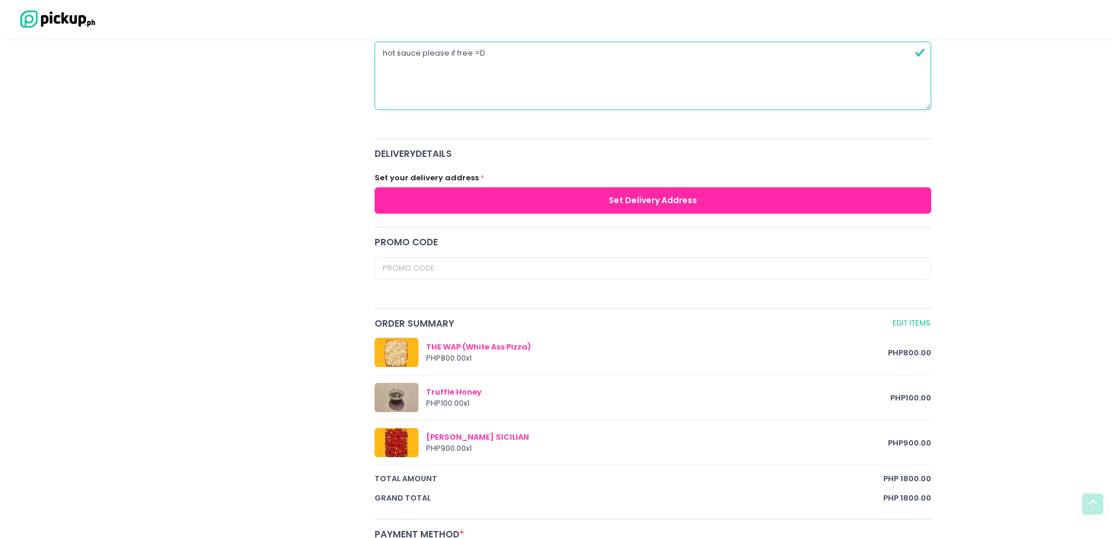
scroll to position [293, 0]
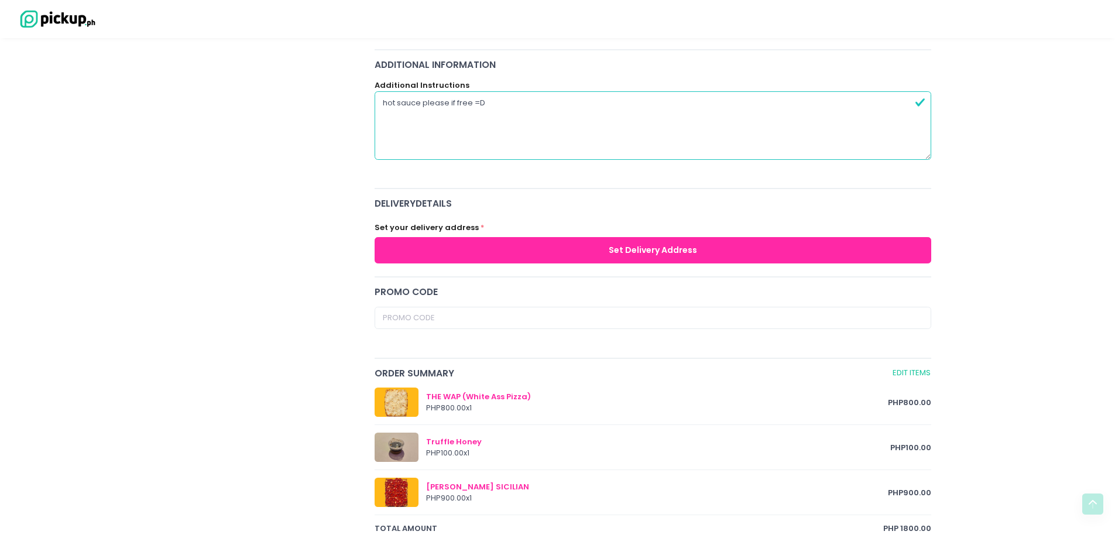
type textarea "hot sauce please if free =D"
click at [656, 245] on button "Set Delivery Address" at bounding box center [653, 250] width 557 height 26
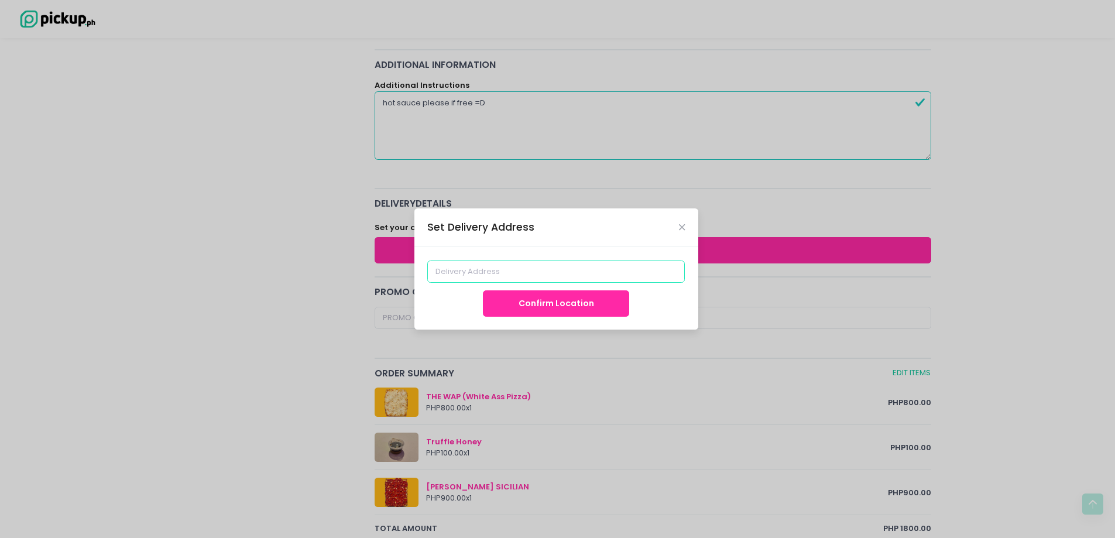
click at [561, 269] on input at bounding box center [556, 271] width 258 height 22
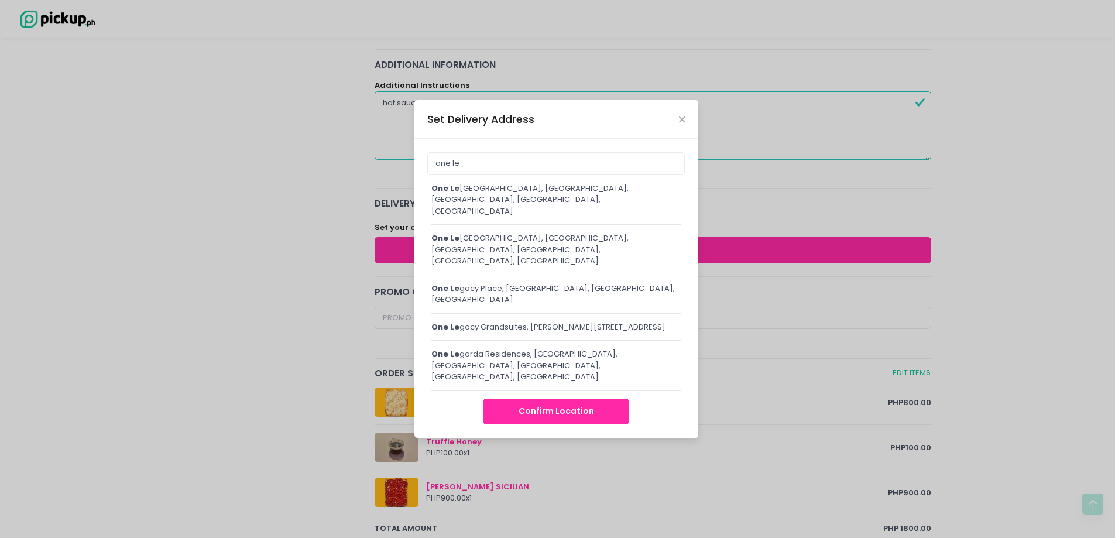
click at [560, 216] on div "one le Grand Tower, Le Grand Avenue, Taguig, Metro Manila, Philippines" at bounding box center [556, 200] width 250 height 35
type input "[STREET_ADDRESS]"
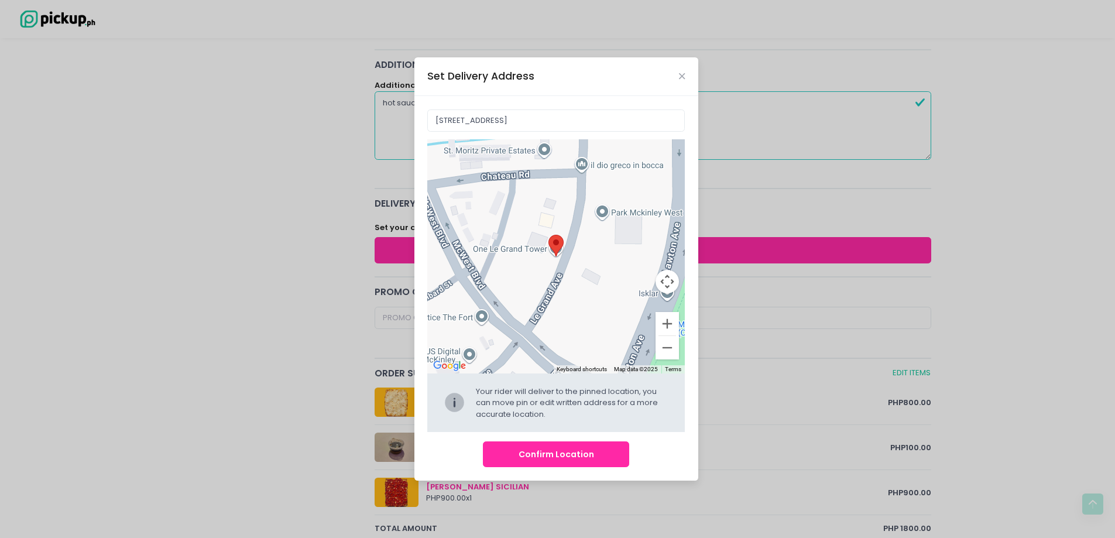
click at [548, 458] on button "Confirm Location" at bounding box center [556, 454] width 146 height 26
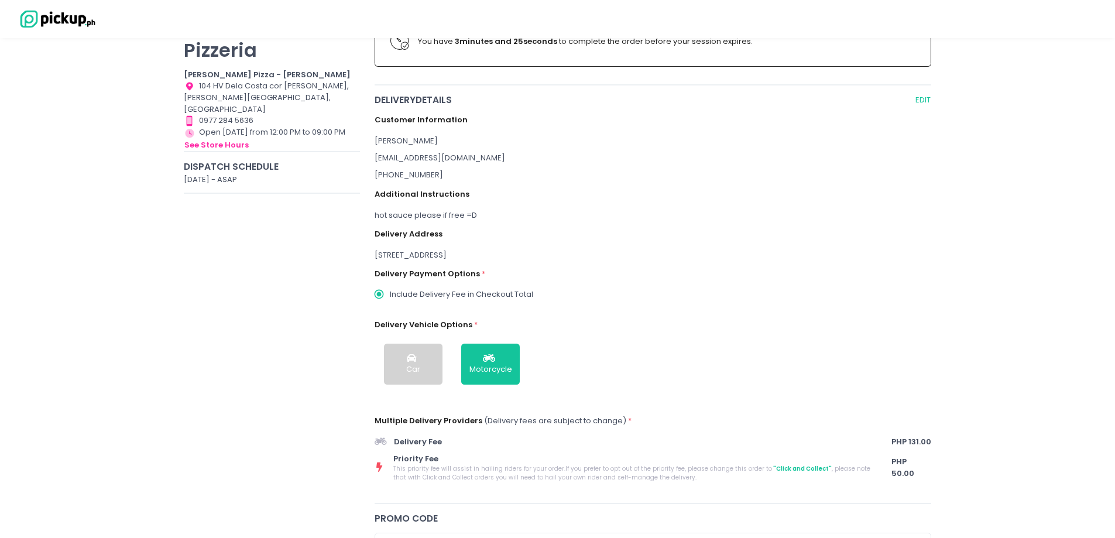
scroll to position [234, 0]
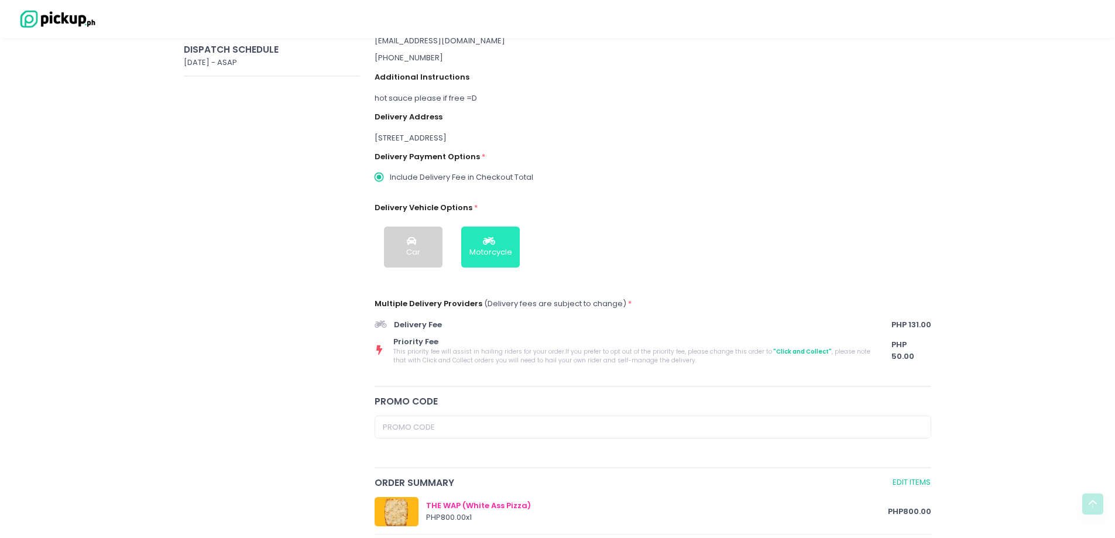
click at [504, 255] on div "Motorcycle" at bounding box center [490, 252] width 43 height 12
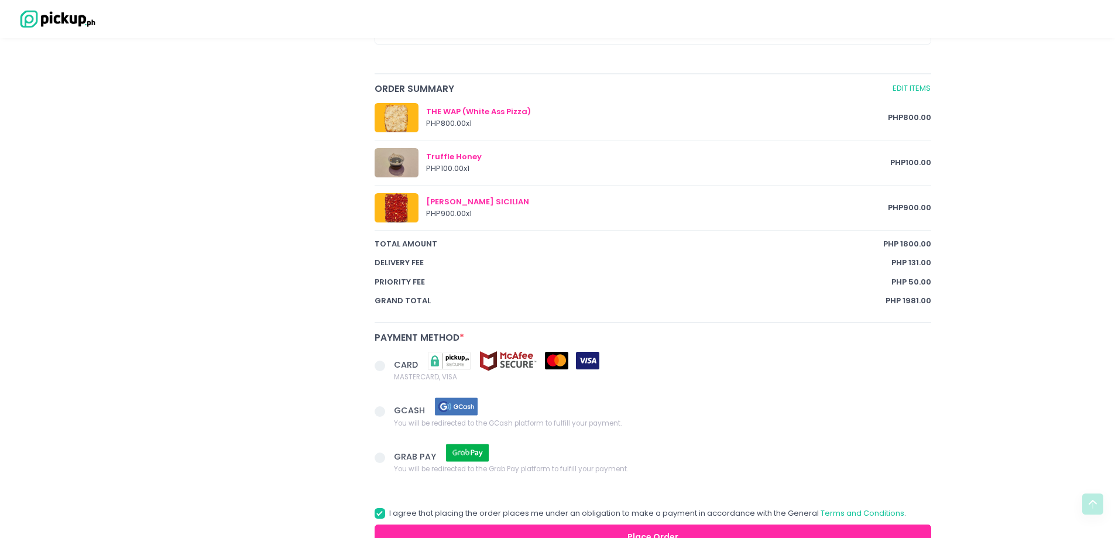
scroll to position [644, 0]
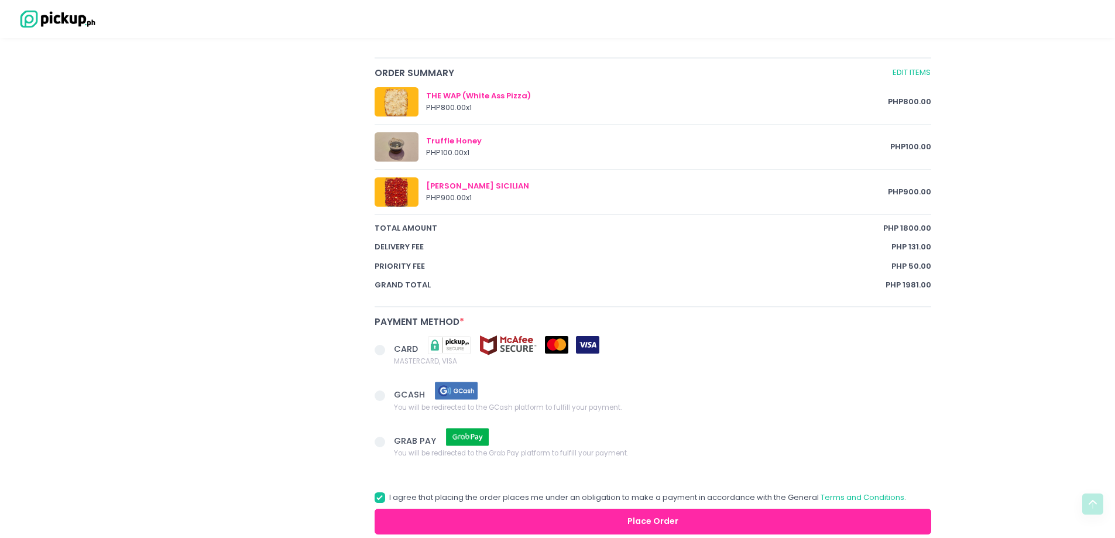
click at [382, 348] on span at bounding box center [380, 350] width 11 height 11
click at [389, 348] on input "CARD MASTERCARD, VISA" at bounding box center [393, 348] width 8 height 8
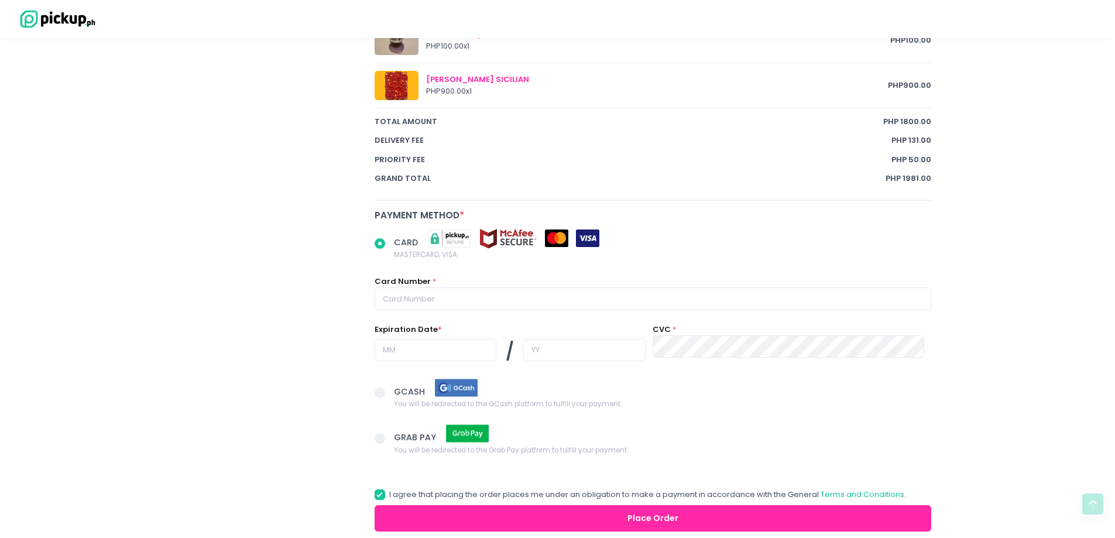
scroll to position [761, 0]
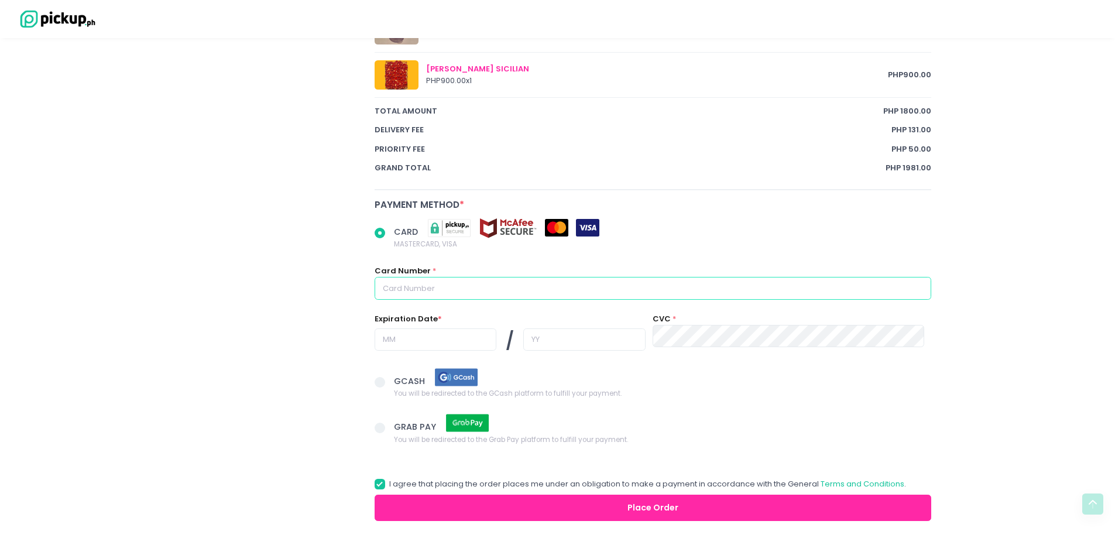
click at [509, 283] on input "text" at bounding box center [653, 288] width 557 height 22
radio input "true"
type input "4"
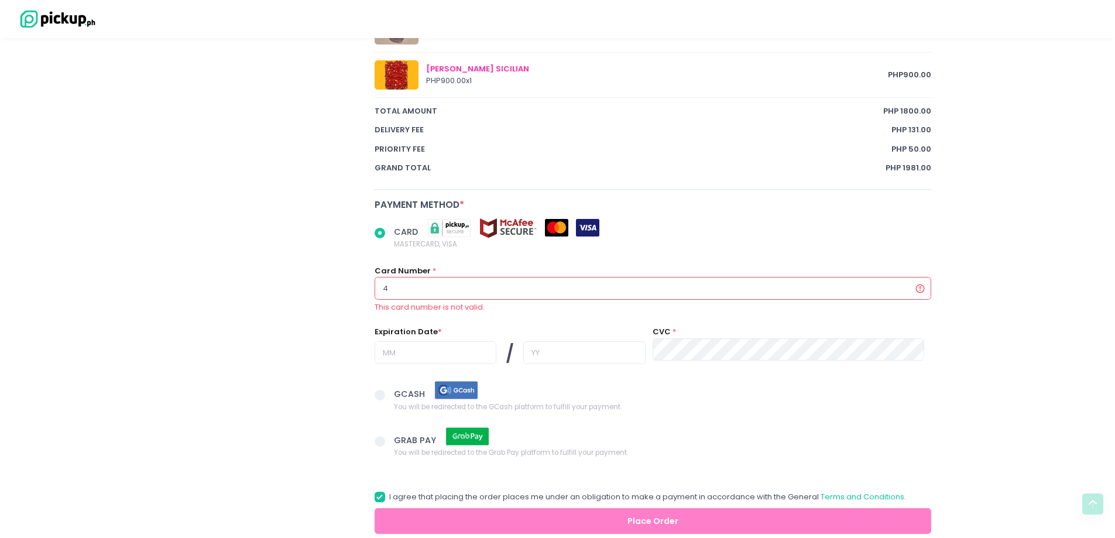
radio input "true"
type input "46"
radio input "true"
type input "464"
radio input "true"
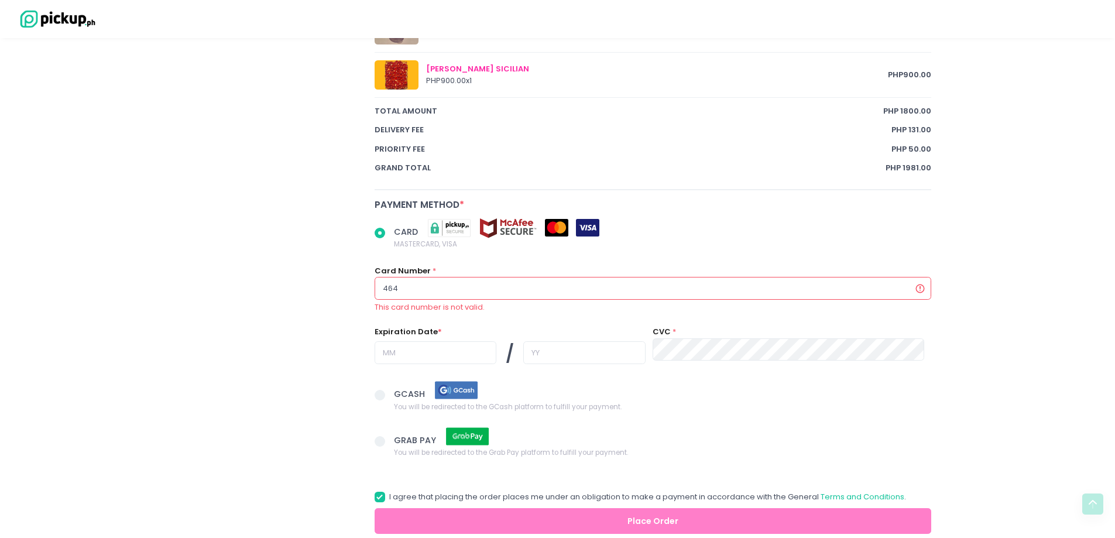
type input "4649"
radio input "true"
type input "46494"
radio input "true"
type input "464941"
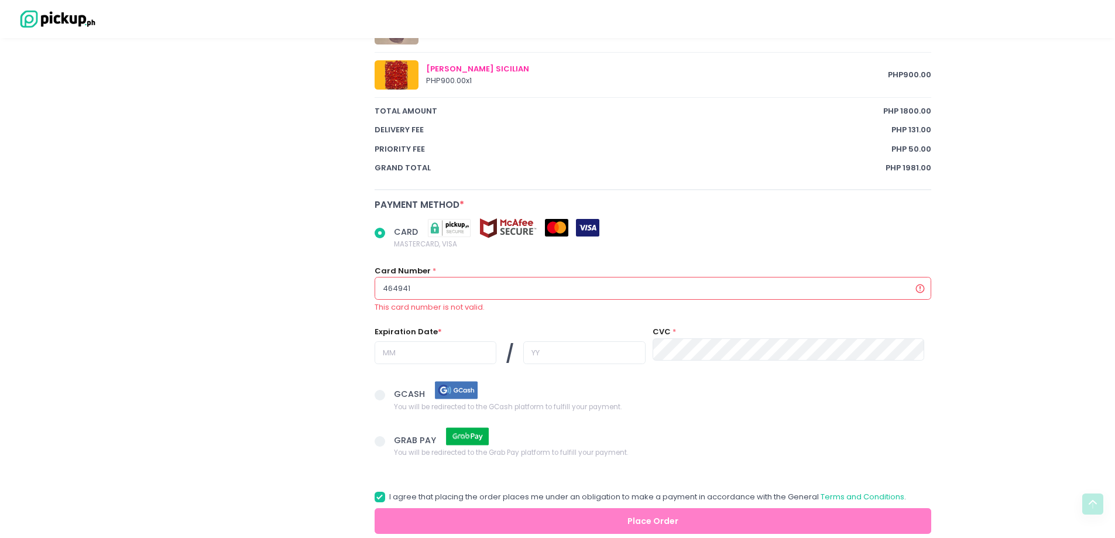
radio input "true"
type input "4649418"
radio input "true"
type input "464941"
radio input "true"
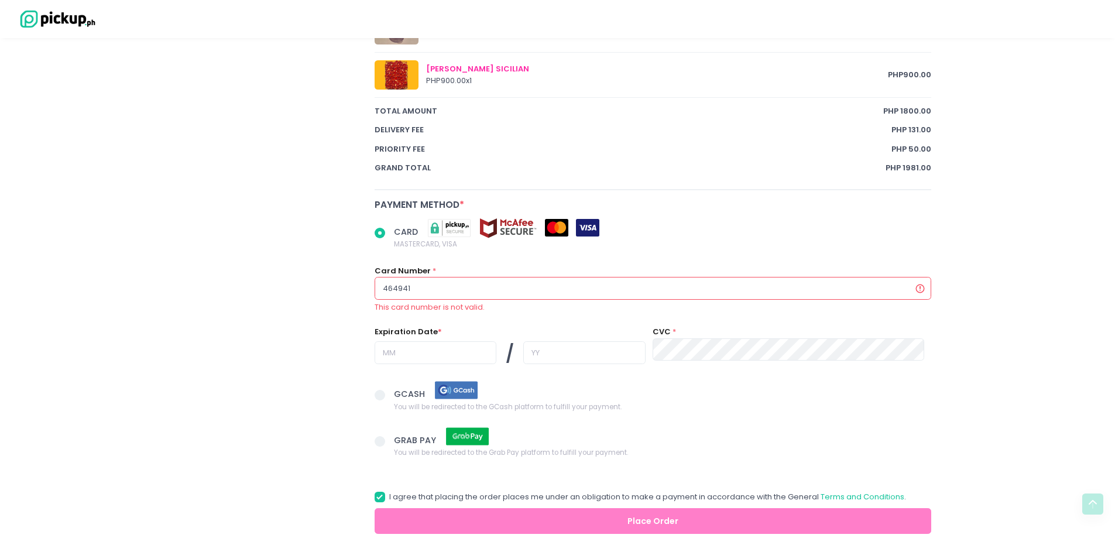
type input "46494"
radio input "true"
type input "4649"
radio input "true"
type input "46499"
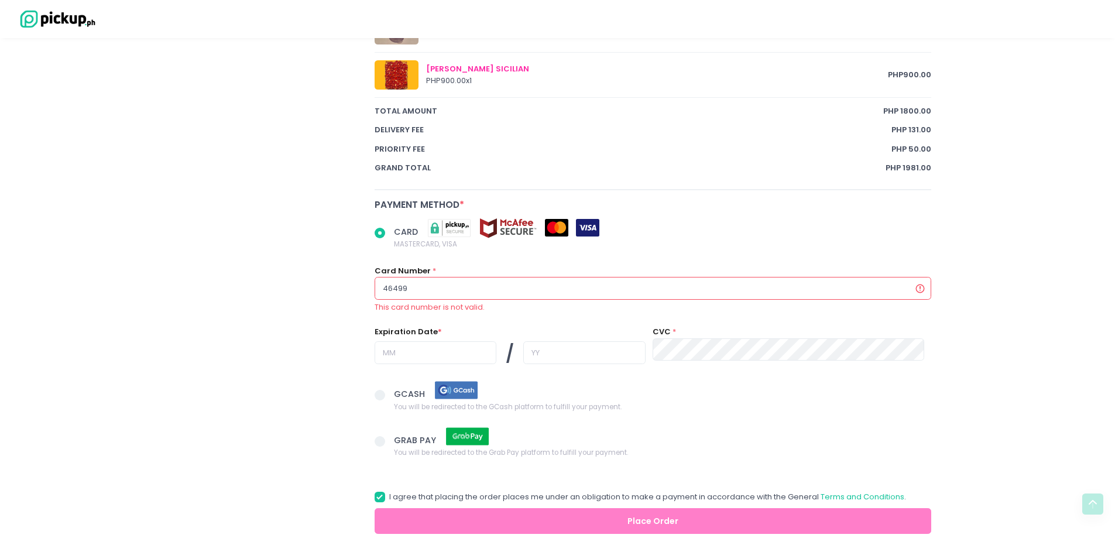
radio input "true"
type input "464995"
radio input "true"
type input "4649950"
radio input "true"
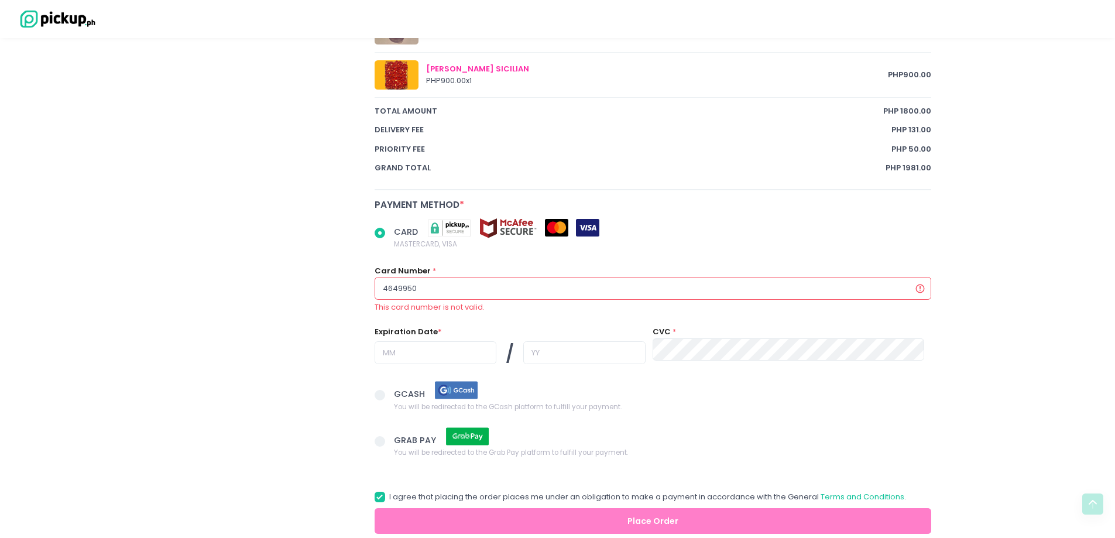
type input "46499501"
radio input "true"
type input "464995012"
radio input "true"
type input "4649950124"
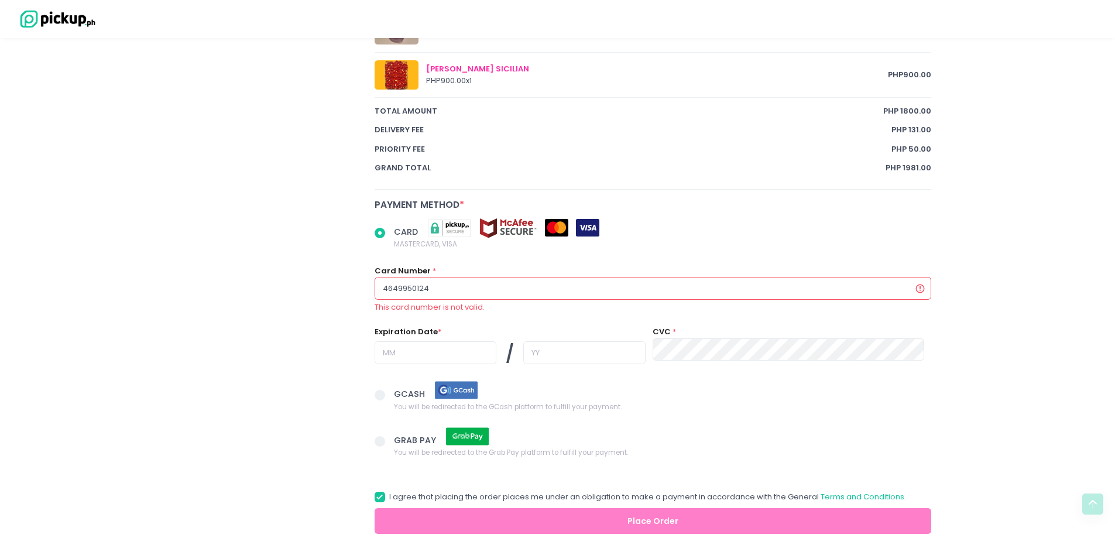
radio input "true"
type input "46499501242"
radio input "true"
type input "464995012423"
radio input "true"
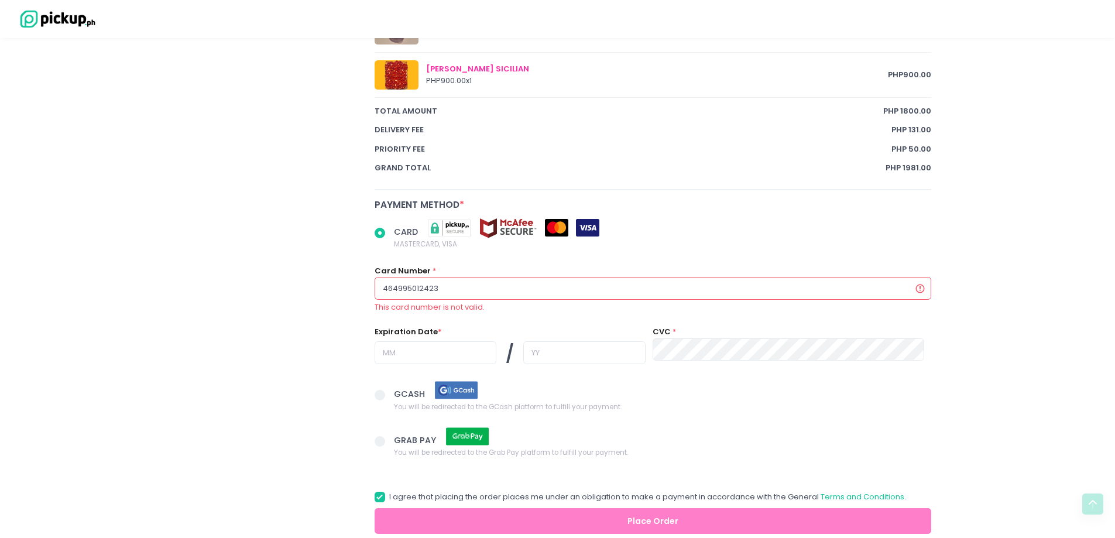
type input "4649950124230"
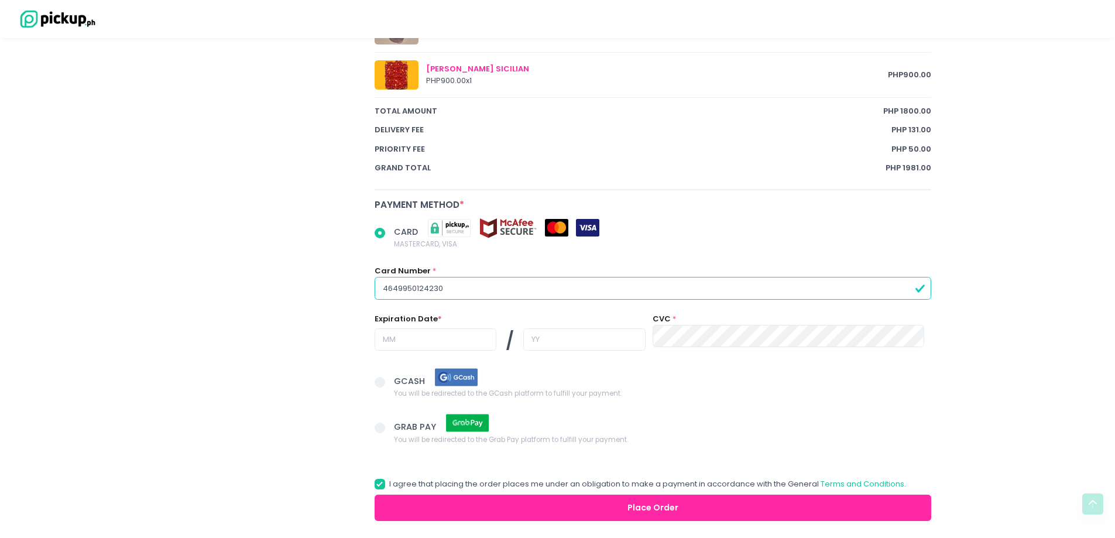
radio input "true"
type input "46499501242302"
radio input "true"
type input "464995012423023"
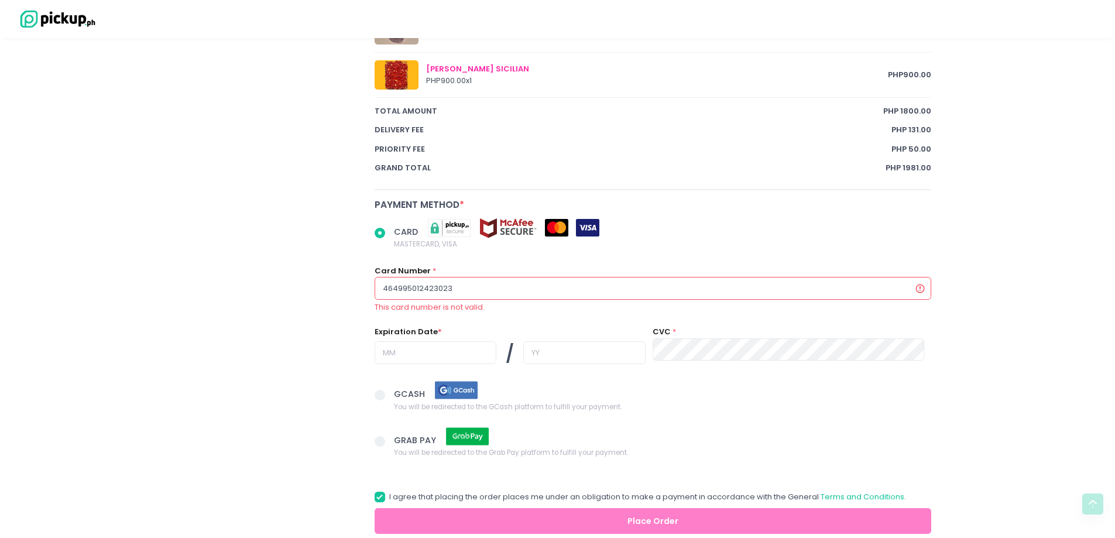
radio input "true"
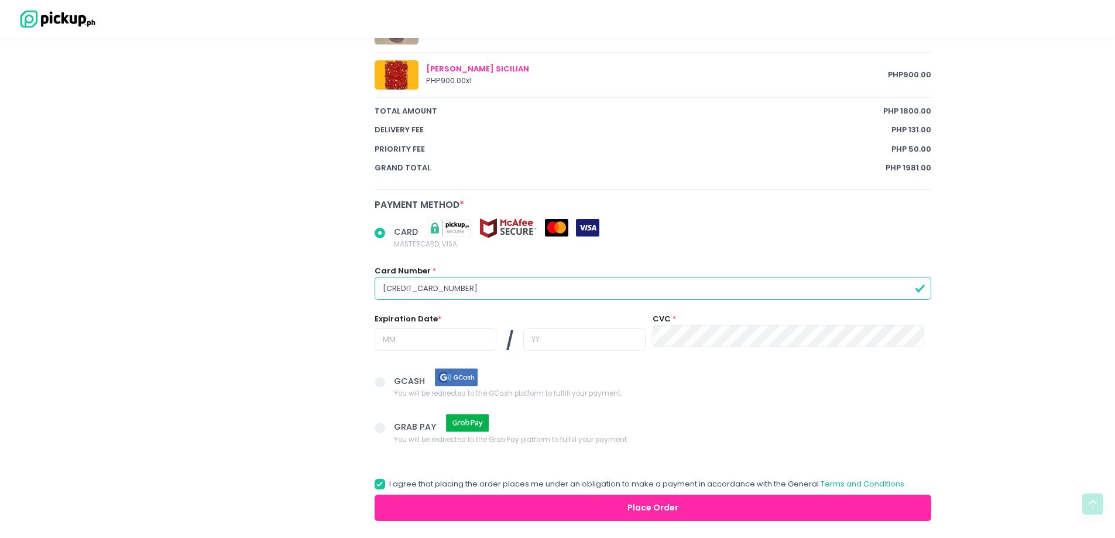
type input "4649950124230231"
click at [413, 335] on input "text" at bounding box center [436, 339] width 122 height 22
radio input "true"
type input "0"
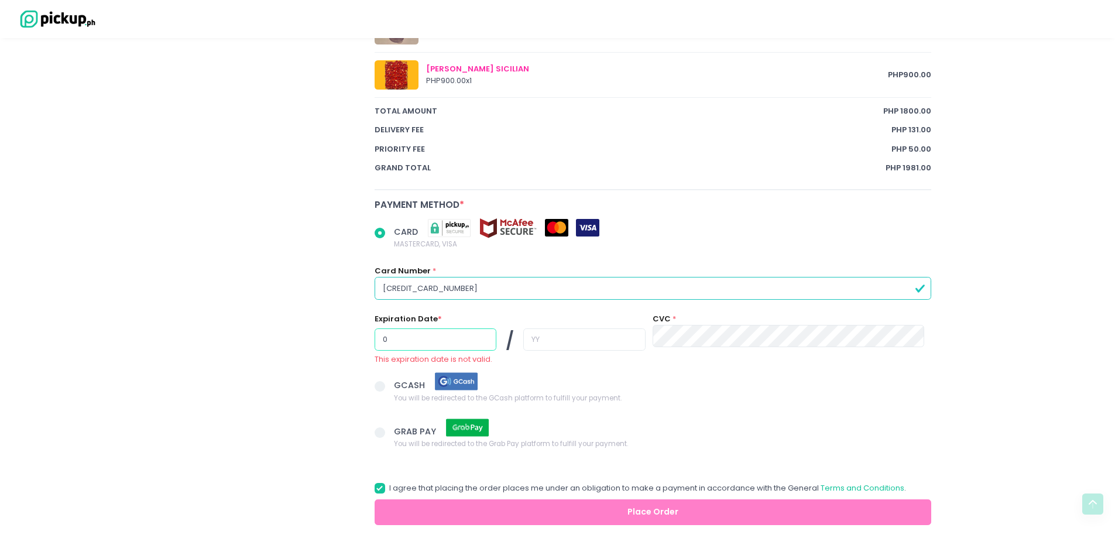
radio input "true"
type input "02"
click at [587, 332] on input "text" at bounding box center [584, 339] width 122 height 22
radio input "true"
type input "2"
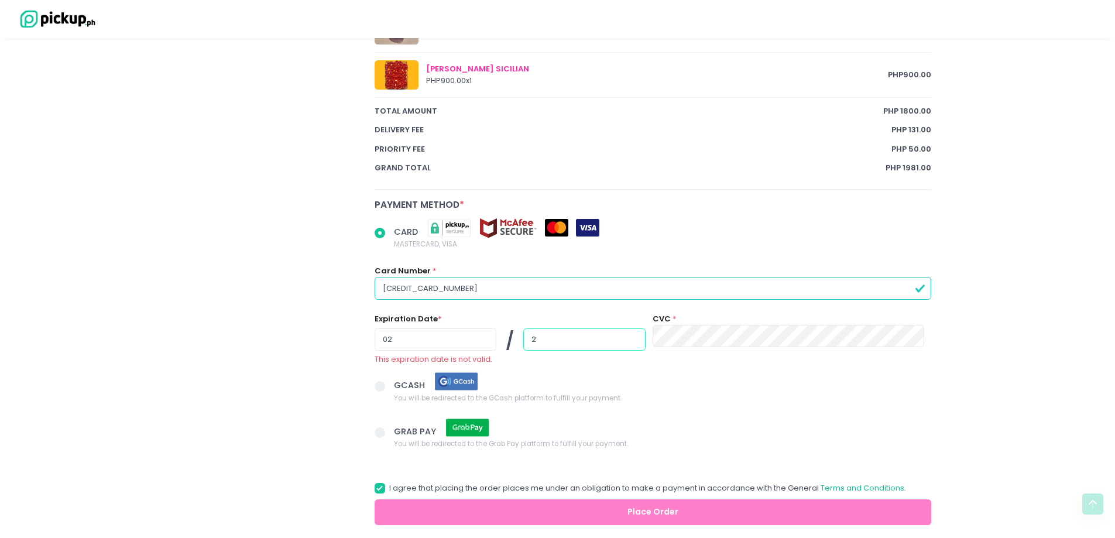
radio input "true"
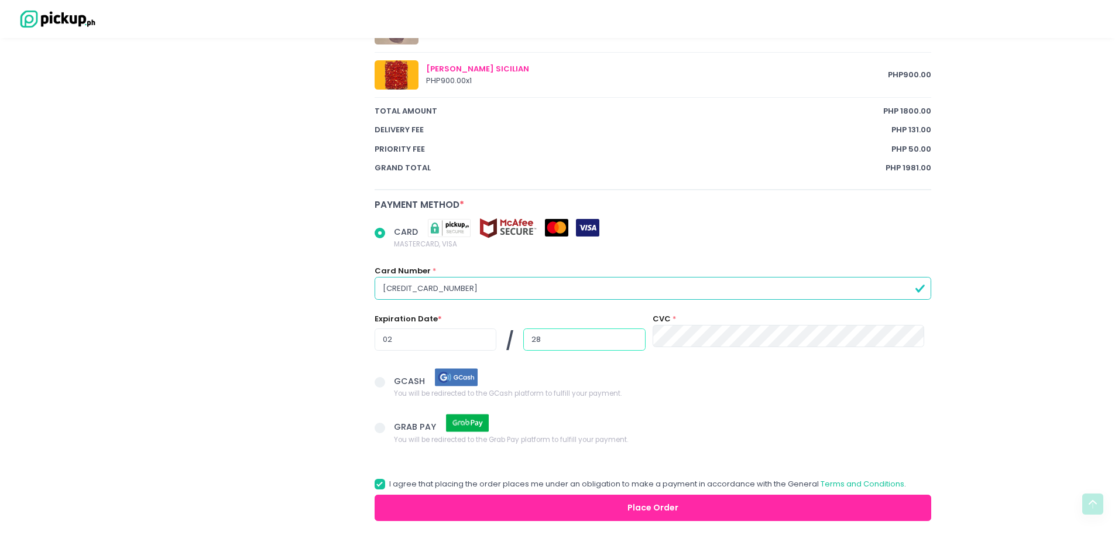
type input "28"
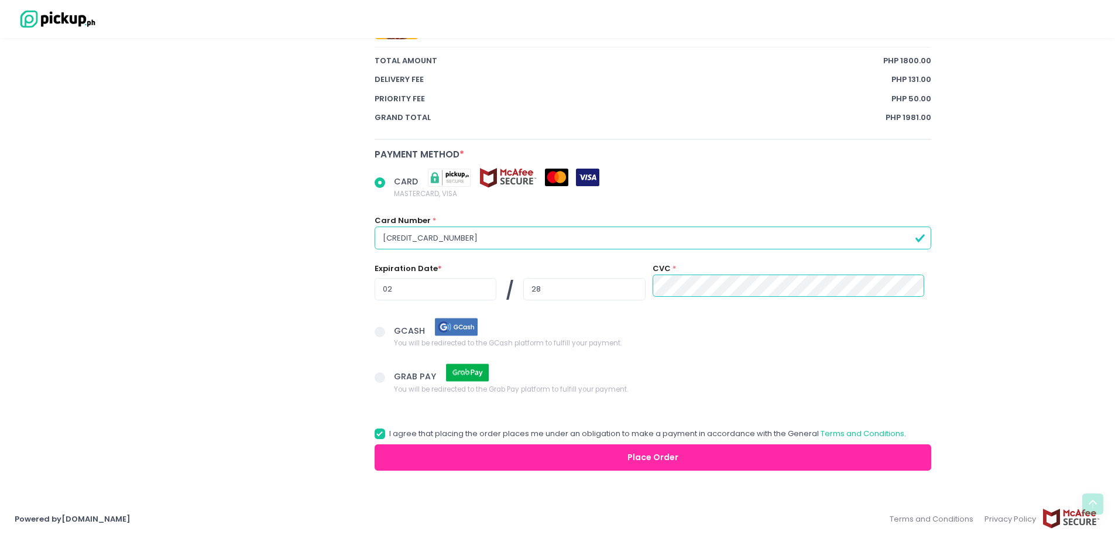
scroll to position [812, 0]
click at [648, 456] on button "Place Order" at bounding box center [653, 457] width 557 height 26
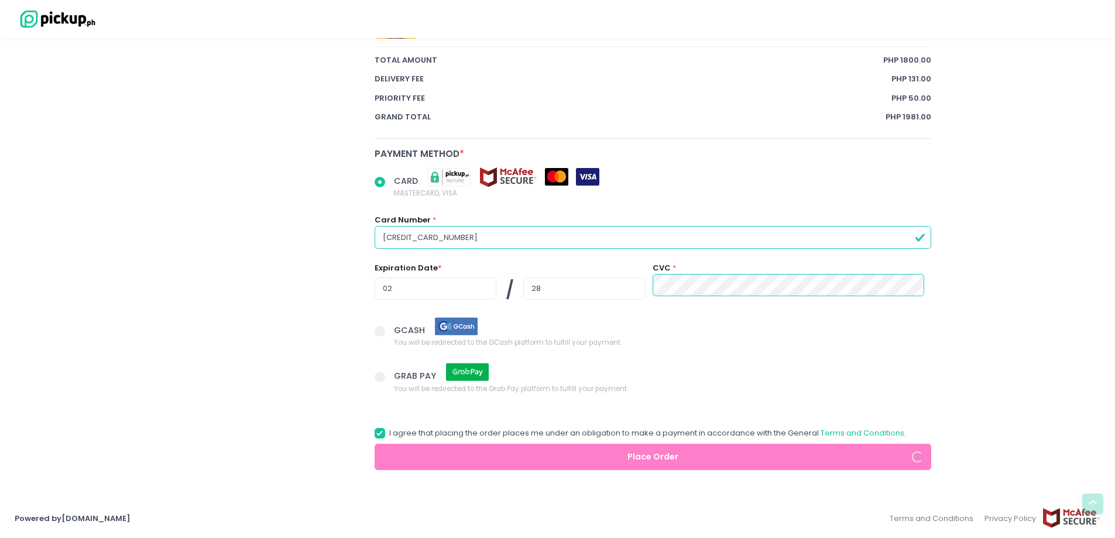
radio input "true"
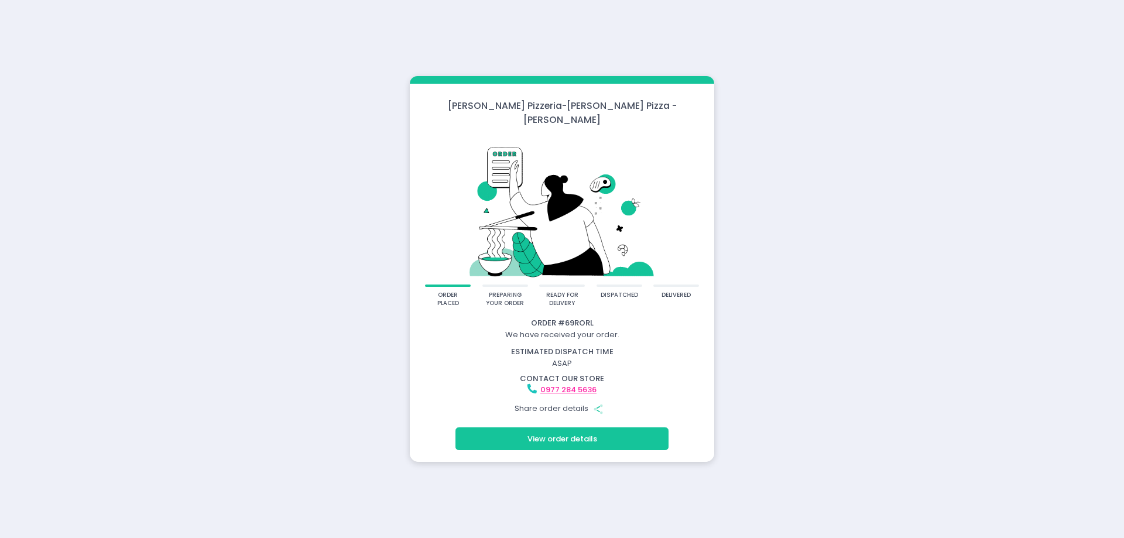
click at [562, 431] on button "View order details" at bounding box center [561, 438] width 213 height 22
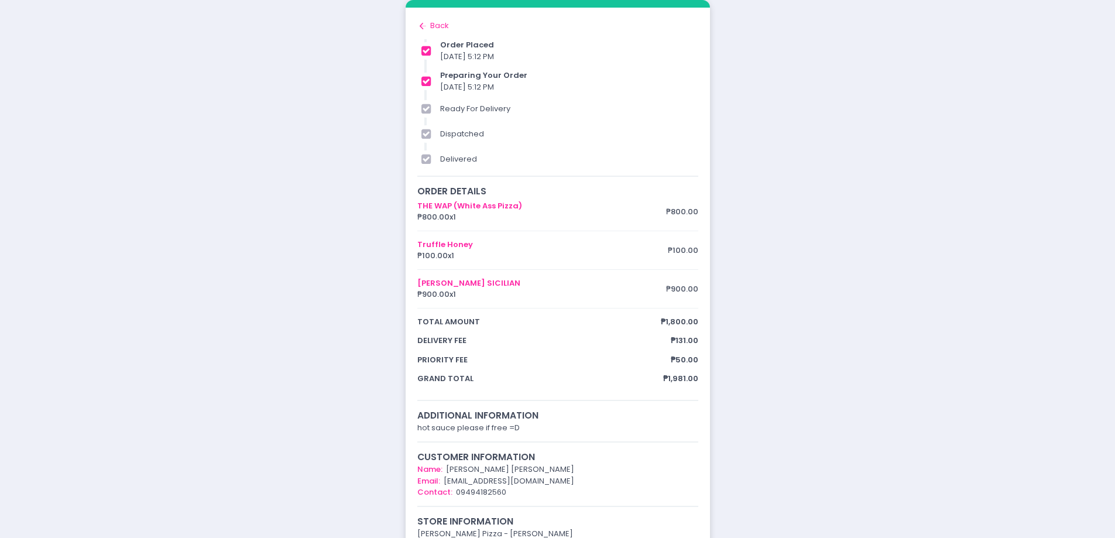
click at [916, 184] on div "order placed preparing your order ready for delivery dispatched delivered Order…" at bounding box center [557, 344] width 1115 height 688
